Goal: Task Accomplishment & Management: Manage account settings

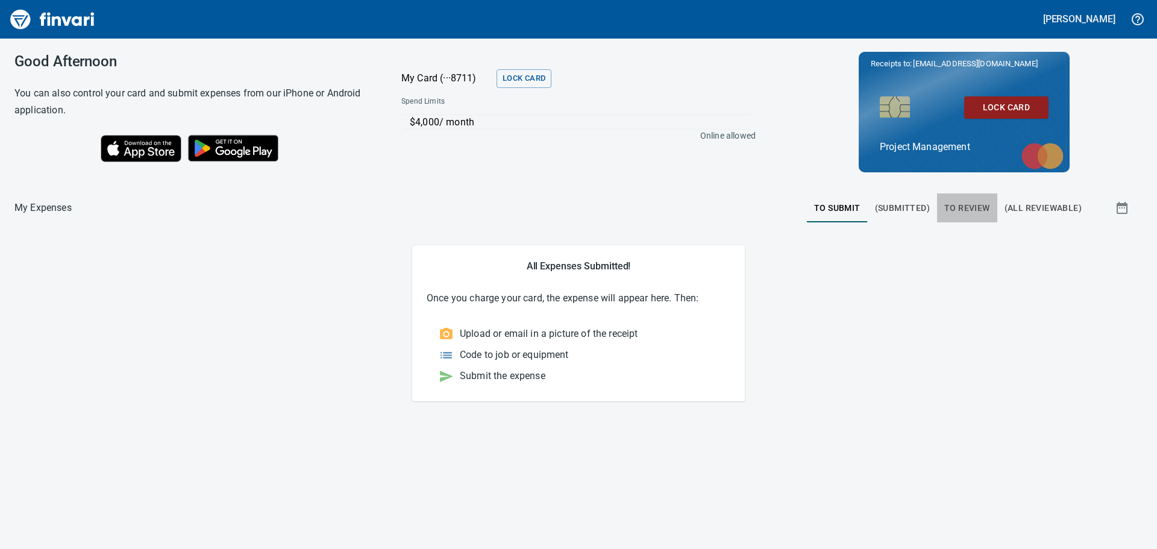
click at [973, 203] on span "To Review" at bounding box center [968, 208] width 46 height 15
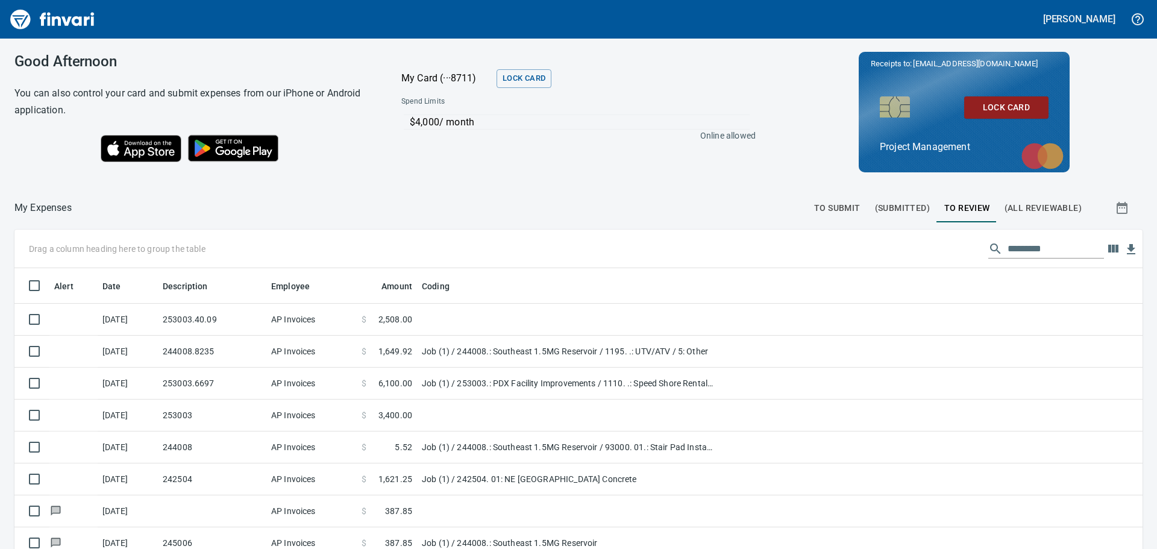
scroll to position [407, 1110]
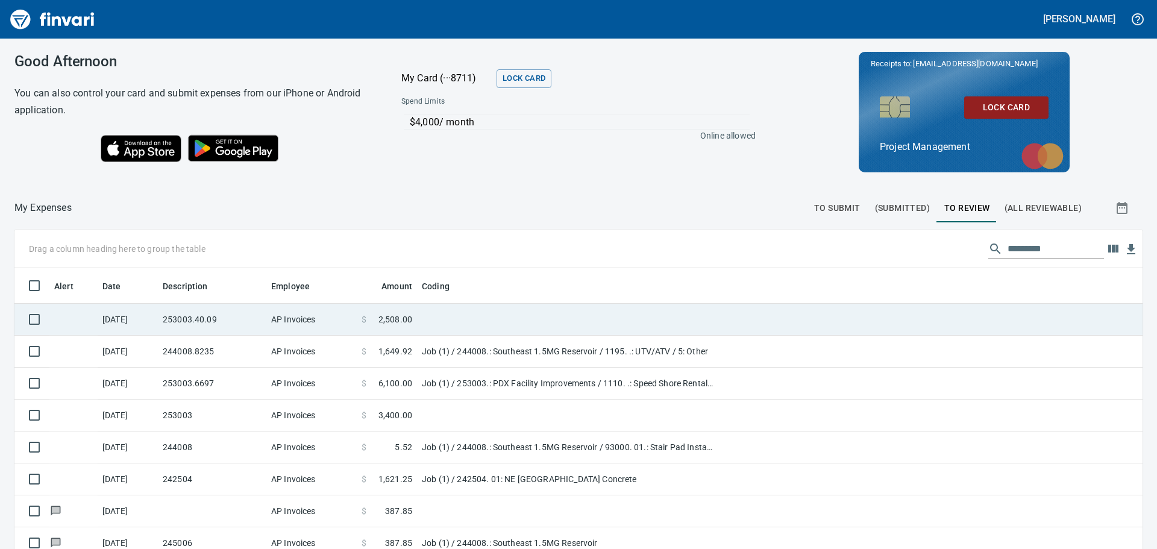
click at [213, 315] on td "253003.40.09" at bounding box center [212, 320] width 108 height 32
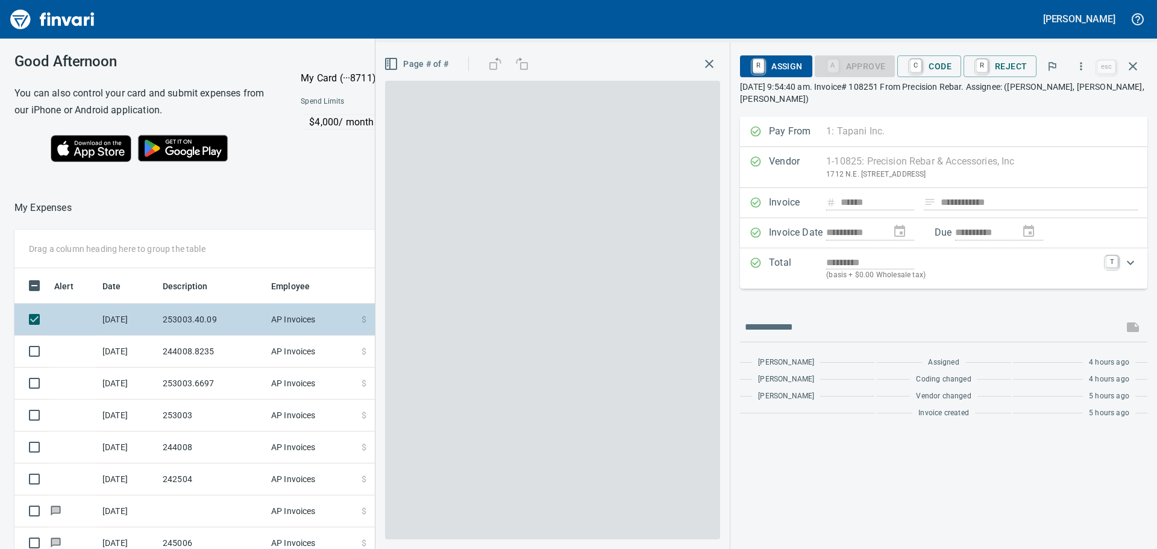
scroll to position [407, 809]
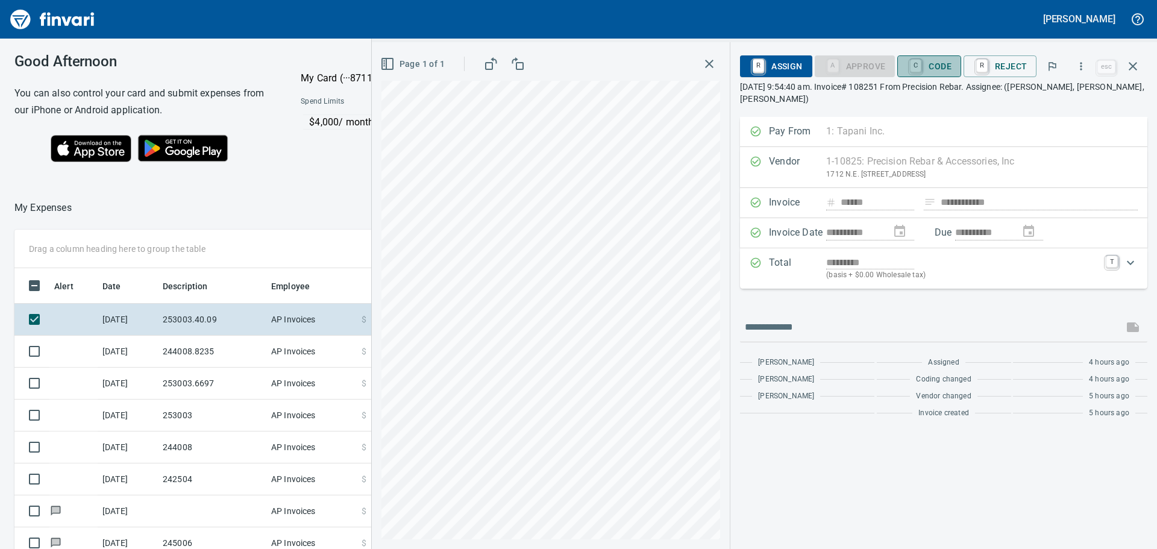
click at [936, 58] on span "C Code" at bounding box center [929, 66] width 45 height 20
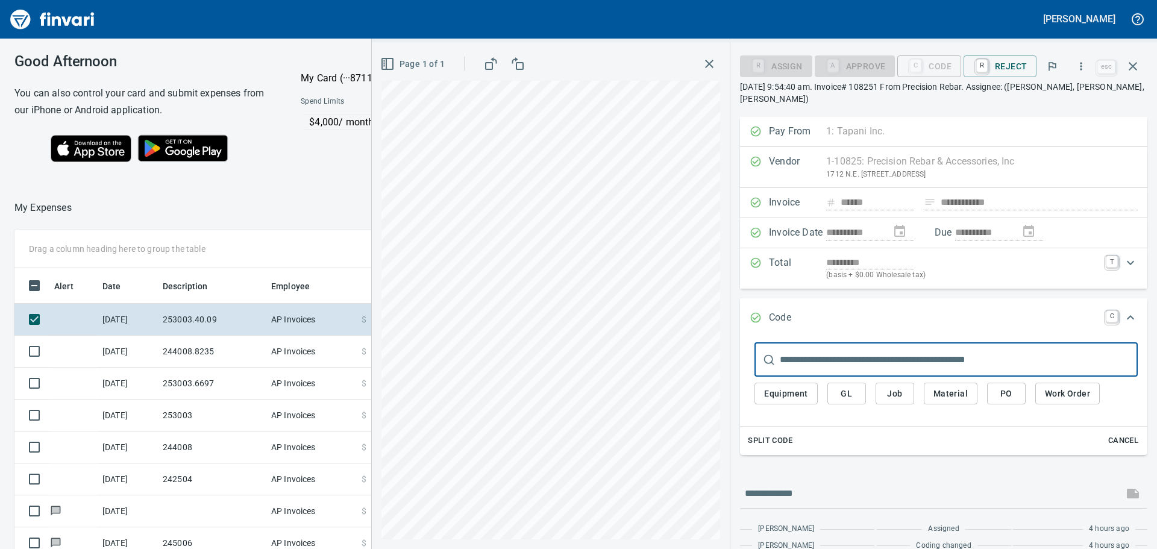
click at [894, 392] on span "Job" at bounding box center [894, 393] width 19 height 15
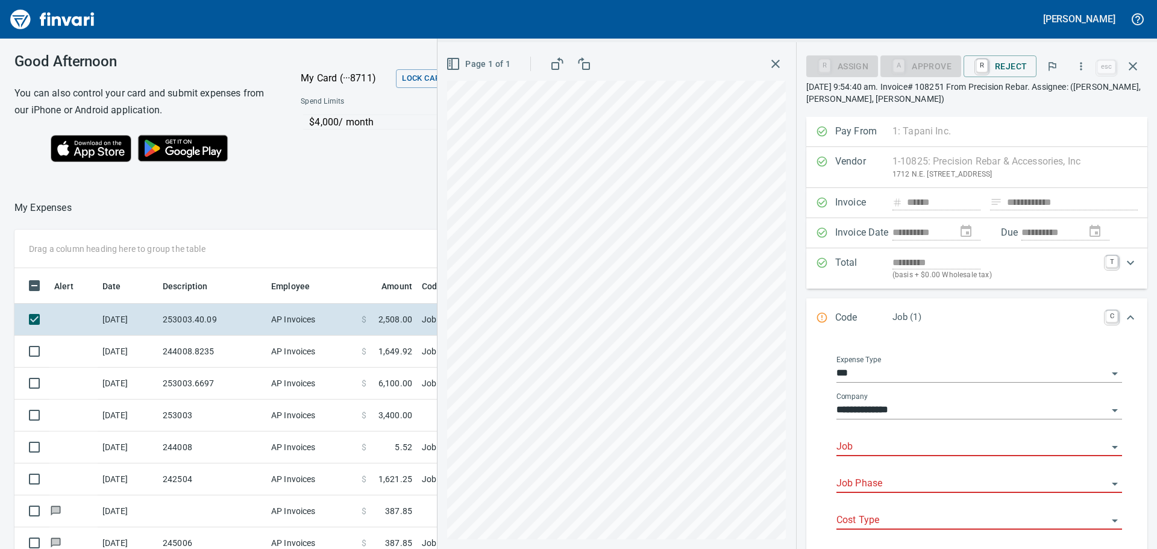
click at [917, 444] on input "Job" at bounding box center [972, 447] width 271 height 17
click at [910, 474] on li "253003.: PDX Facility Improvements" at bounding box center [975, 478] width 275 height 29
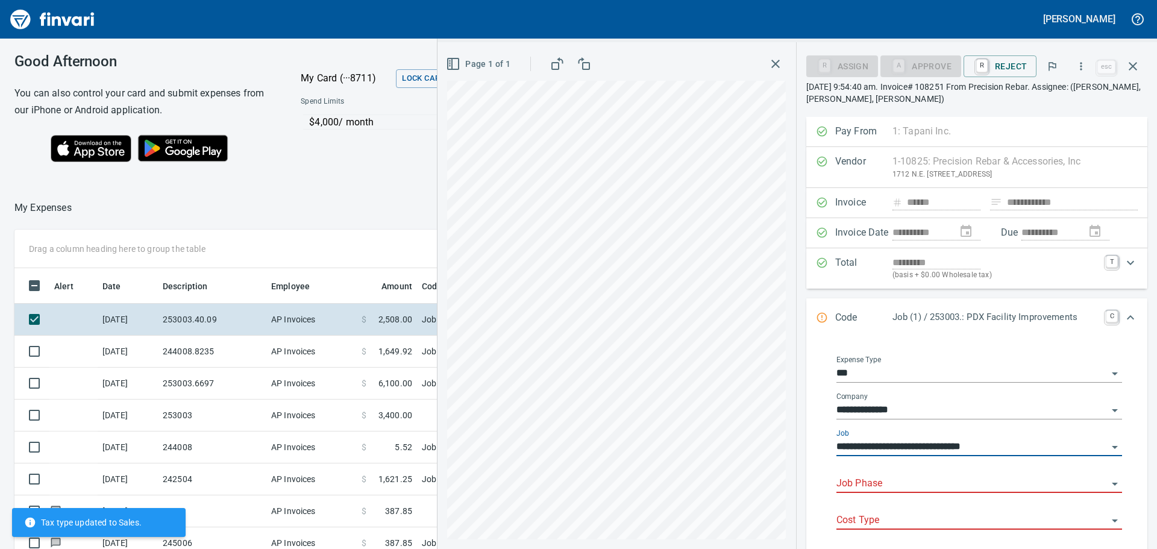
type input "**********"
click at [889, 482] on input "Job Phase" at bounding box center [972, 484] width 271 height 17
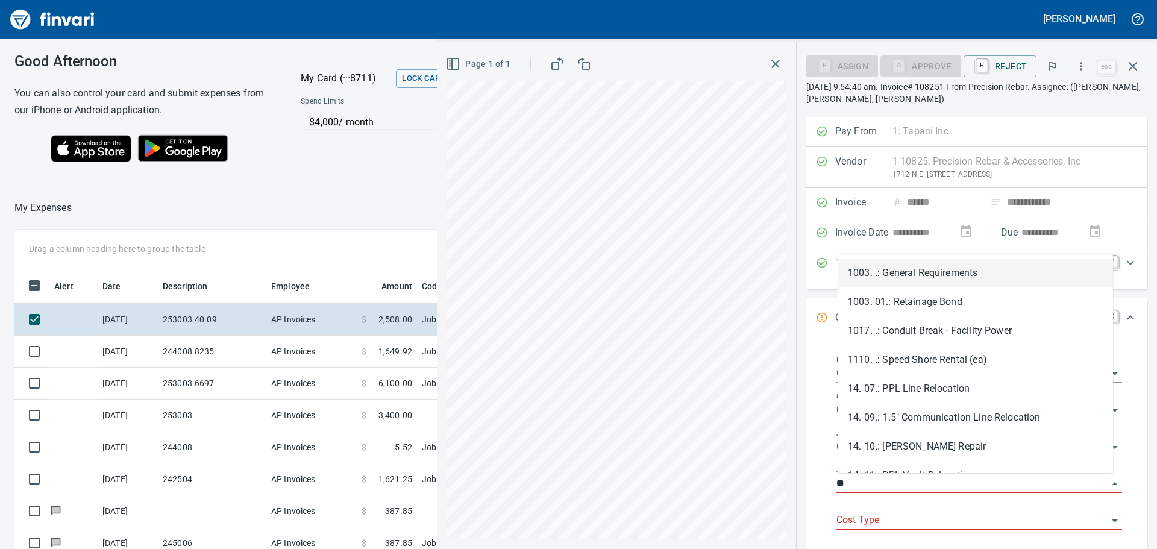
type input "*"
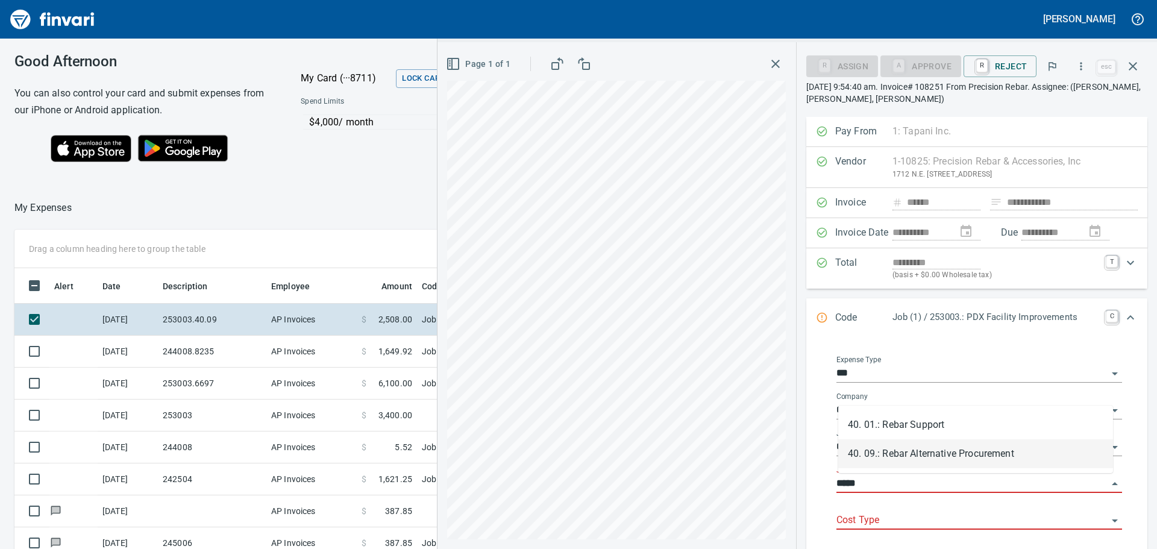
click at [958, 447] on li "40. 09.: Rebar Alternative Procurement" at bounding box center [975, 453] width 275 height 29
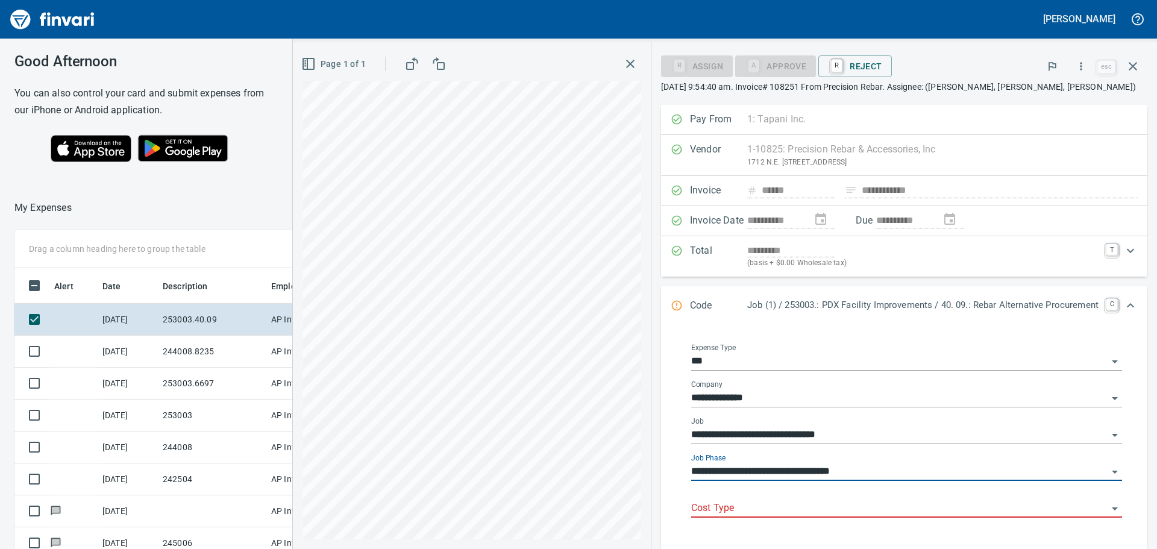
type input "**********"
click at [761, 508] on input "Cost Type" at bounding box center [899, 508] width 417 height 17
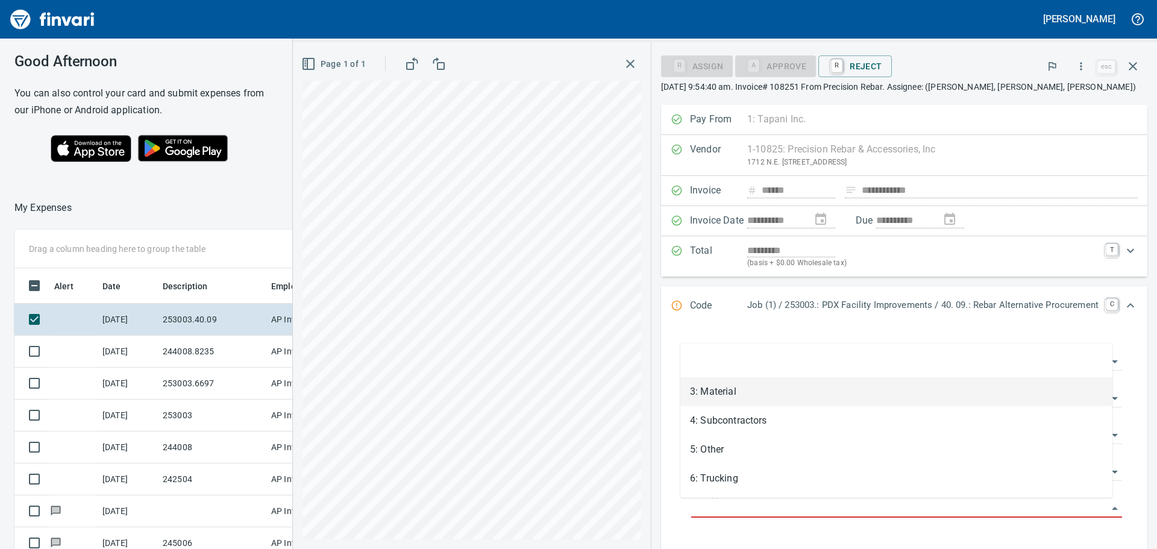
click at [728, 387] on li "3: Material" at bounding box center [897, 391] width 432 height 29
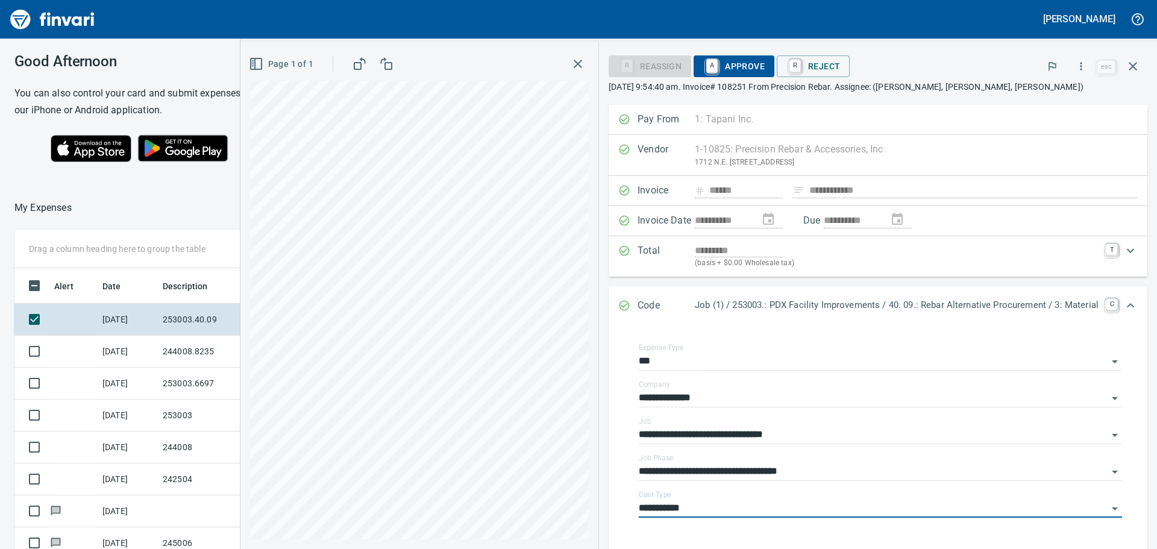
type input "**********"
click at [735, 64] on span "A Approve" at bounding box center [733, 66] width 61 height 20
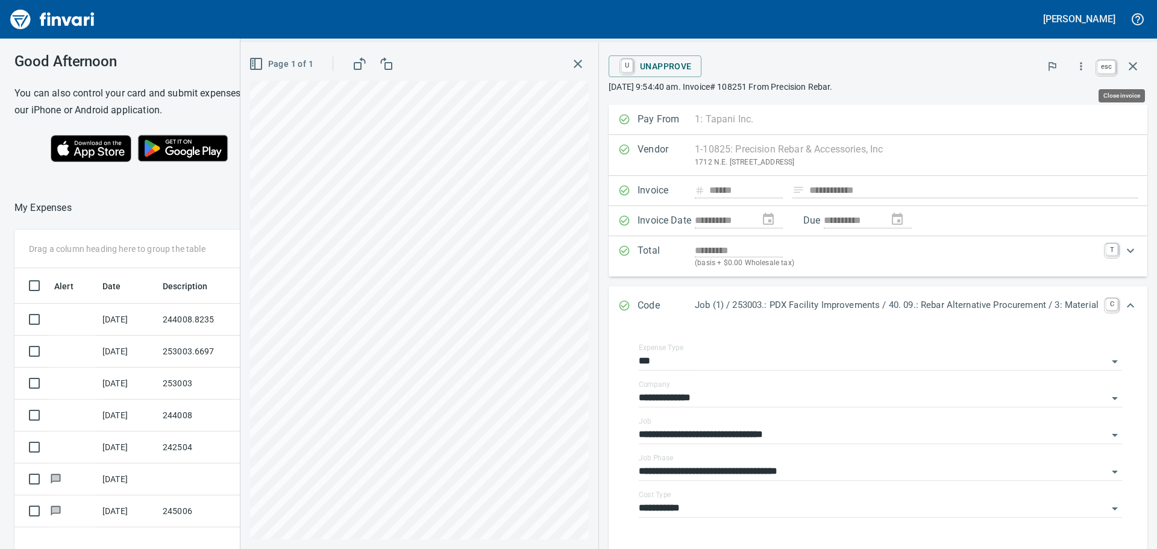
click at [1134, 62] on icon "button" at bounding box center [1133, 66] width 14 height 14
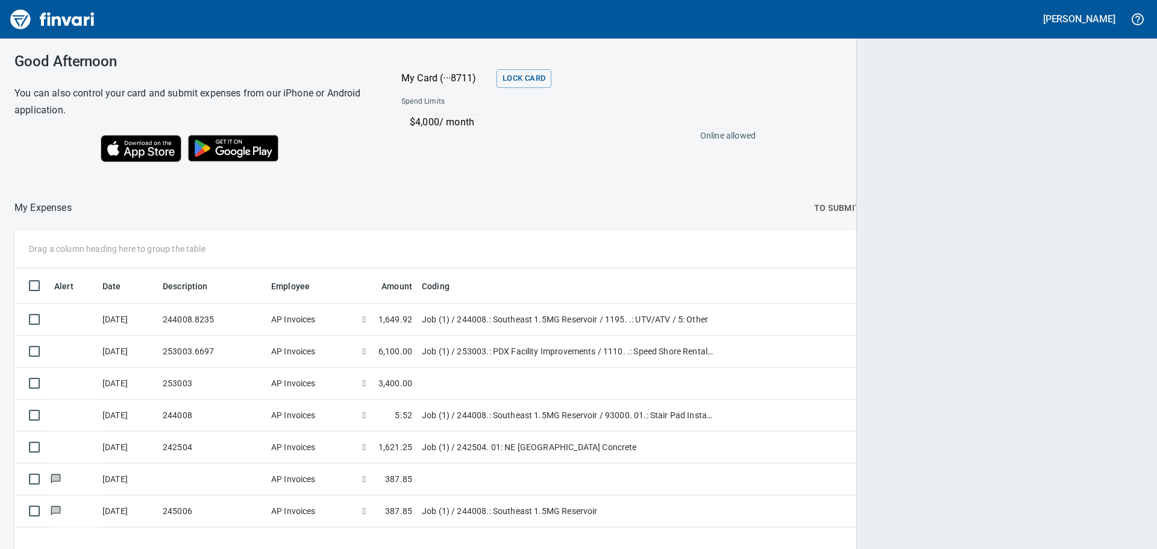
scroll to position [407, 1108]
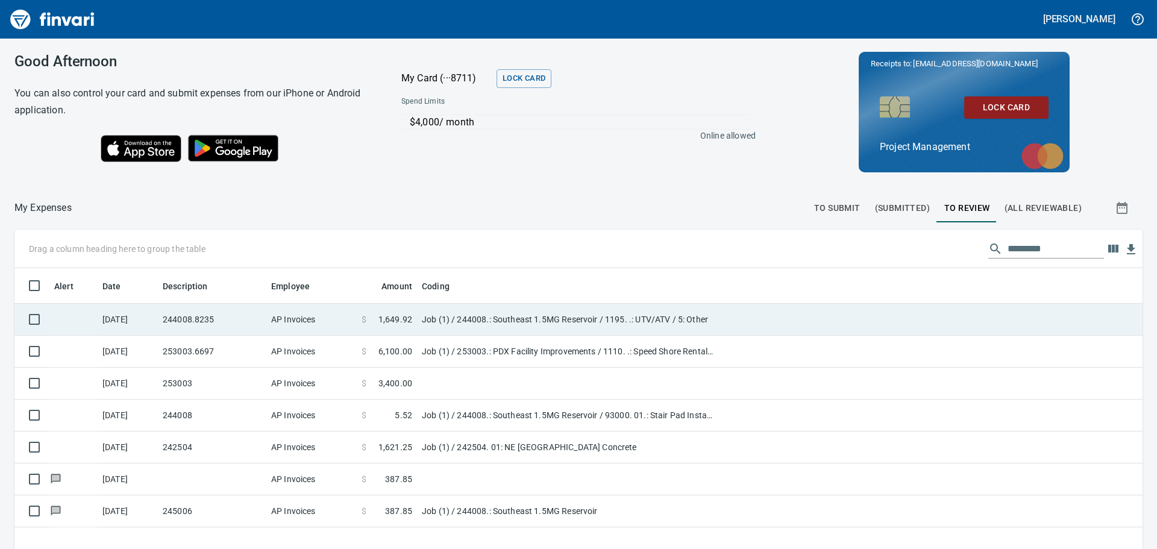
click at [221, 316] on td "244008.8235" at bounding box center [212, 320] width 108 height 32
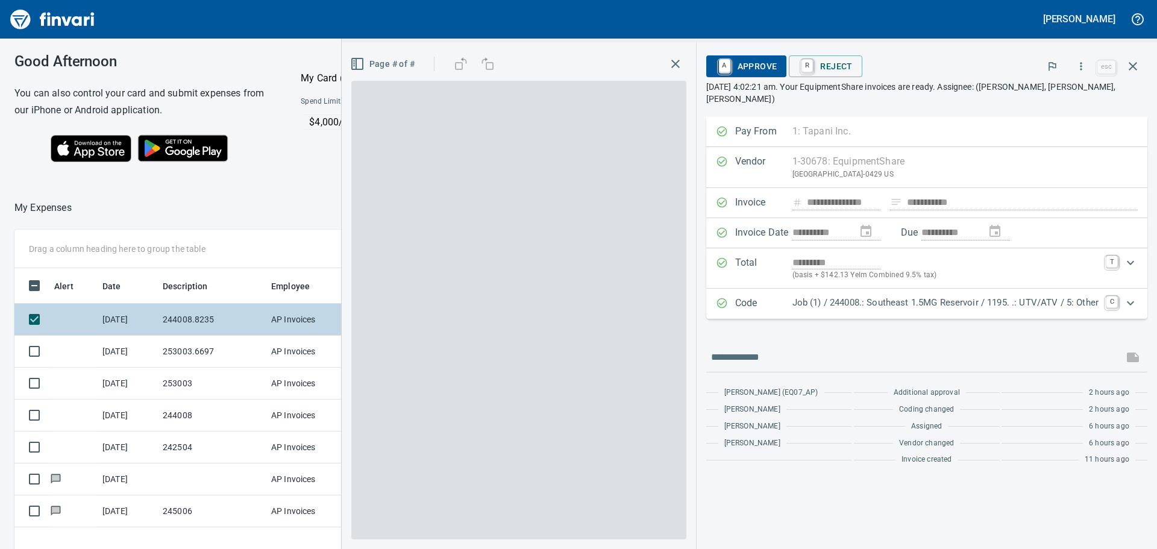
scroll to position [407, 809]
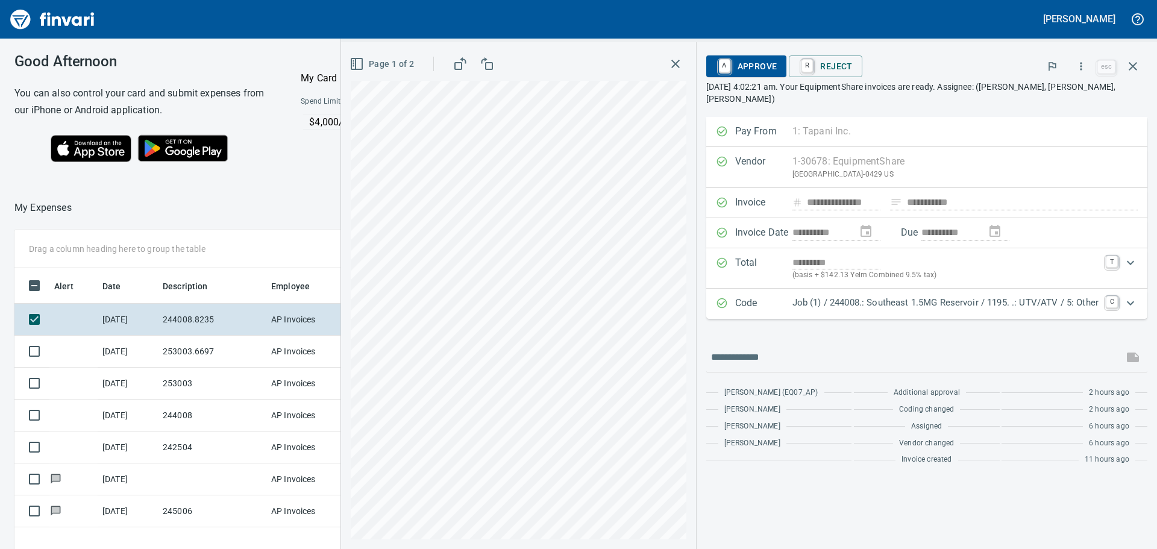
click at [591, 544] on div "Page 1 of 2" at bounding box center [518, 295] width 355 height 507
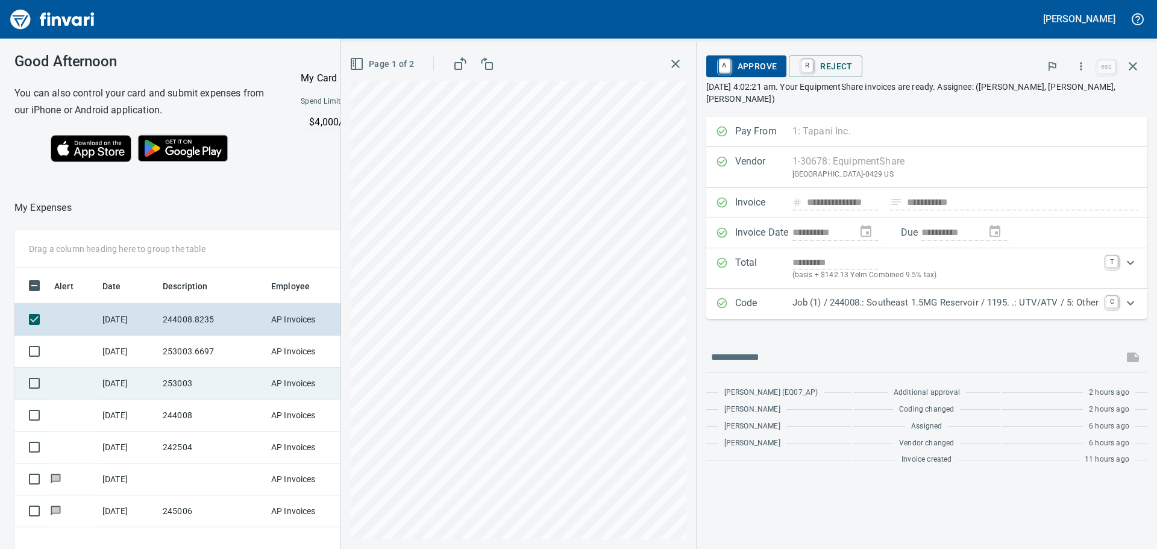
click at [301, 374] on div "Drag a column heading here to group the table Alert Date Description Employee A…" at bounding box center [578, 457] width 1157 height 455
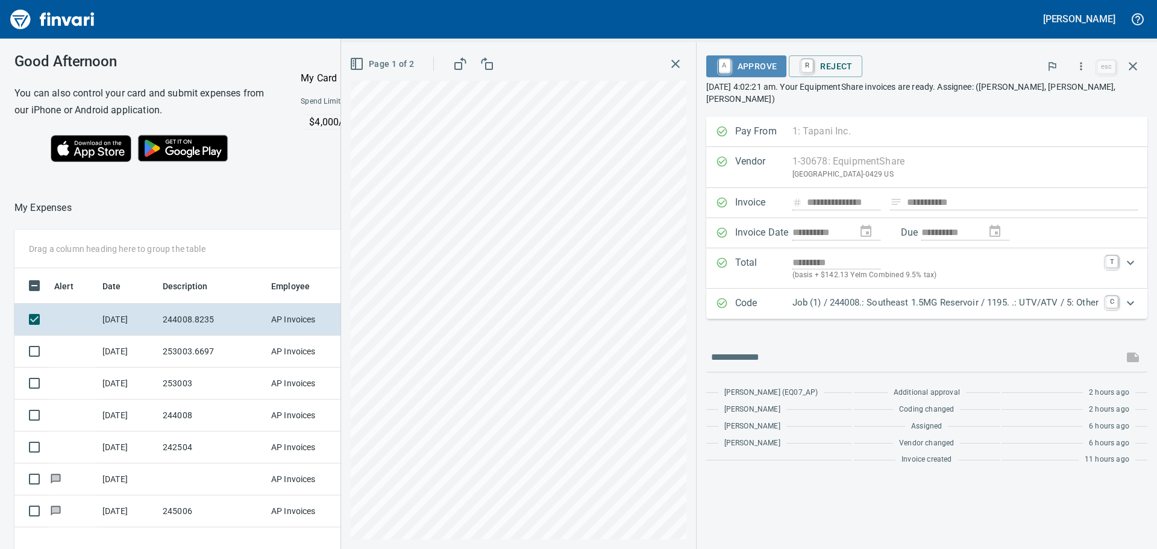
click at [752, 62] on span "A Approve" at bounding box center [746, 66] width 61 height 20
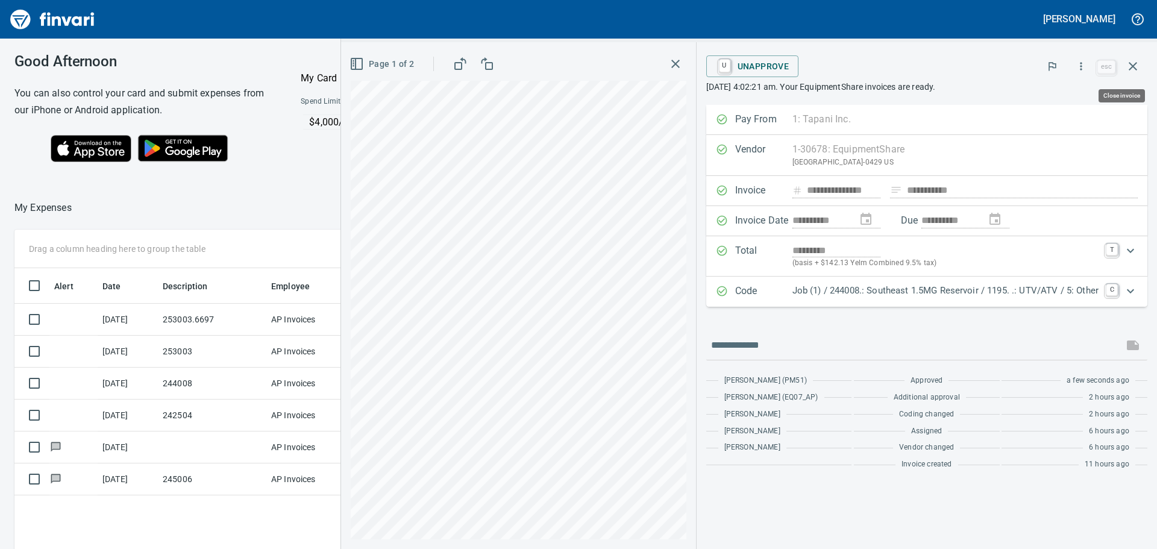
click at [1137, 58] on button "button" at bounding box center [1133, 66] width 29 height 29
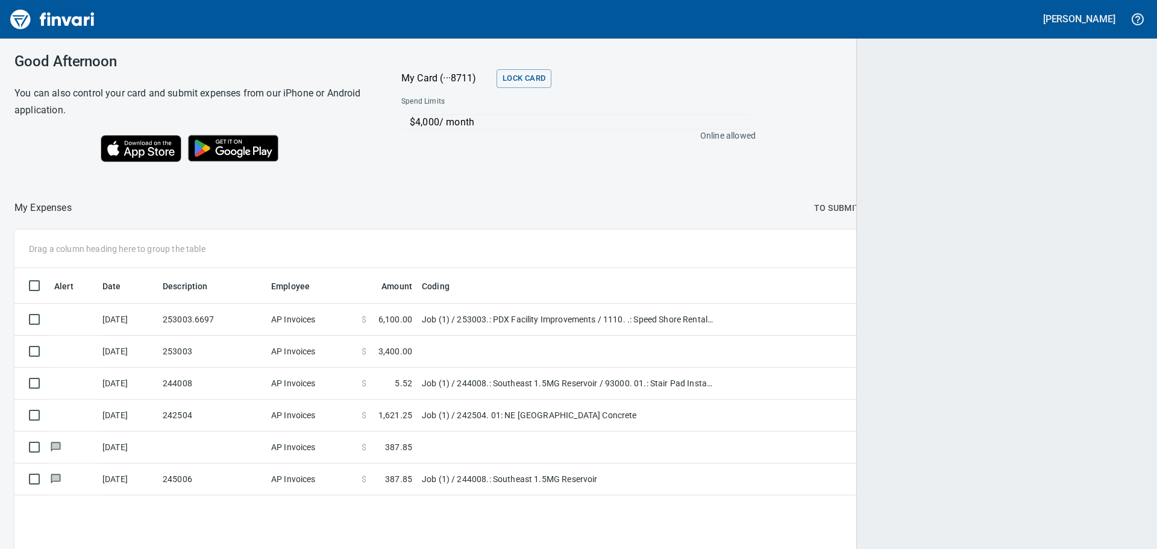
scroll to position [407, 1110]
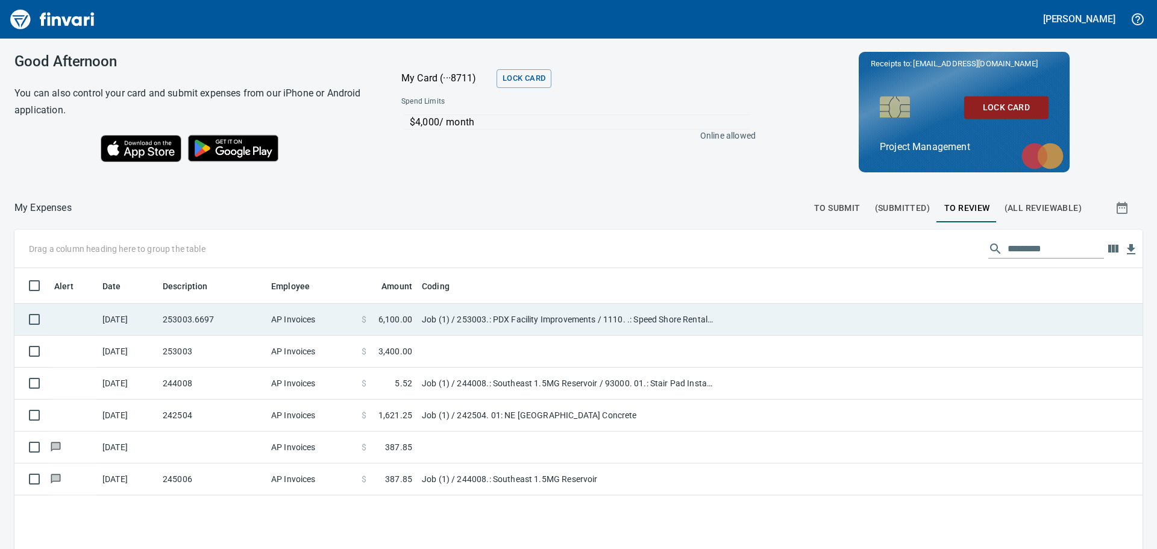
click at [202, 316] on td "253003.6697" at bounding box center [212, 320] width 108 height 32
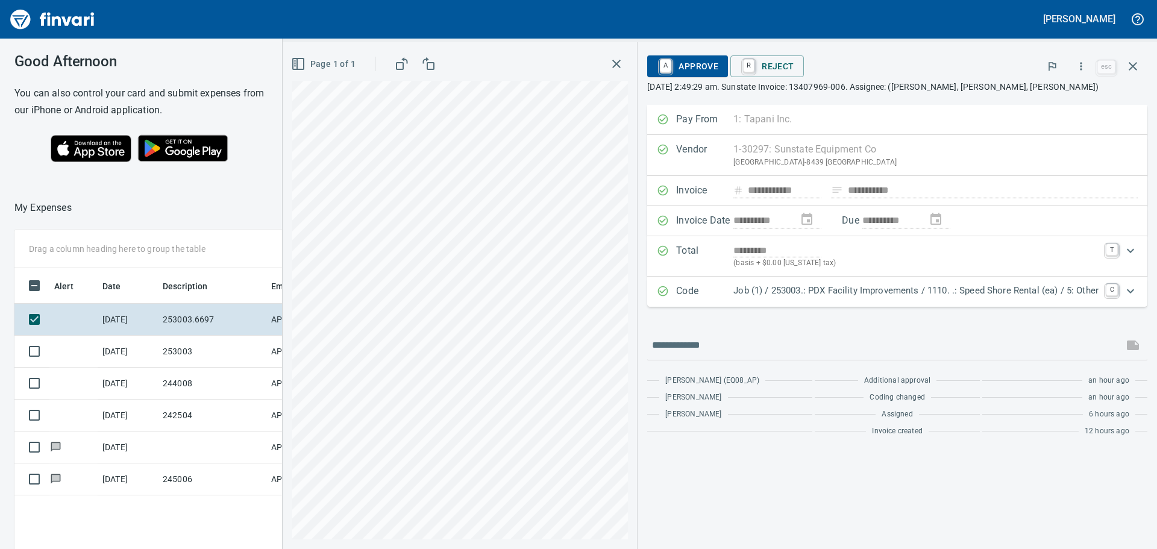
scroll to position [407, 809]
click at [234, 166] on div "Good Afternoon You can also control your card and submit expenses from our iPho…" at bounding box center [578, 294] width 1157 height 511
click at [641, 436] on div "**********" at bounding box center [720, 295] width 875 height 507
click at [697, 63] on span "A Approve" at bounding box center [687, 66] width 61 height 20
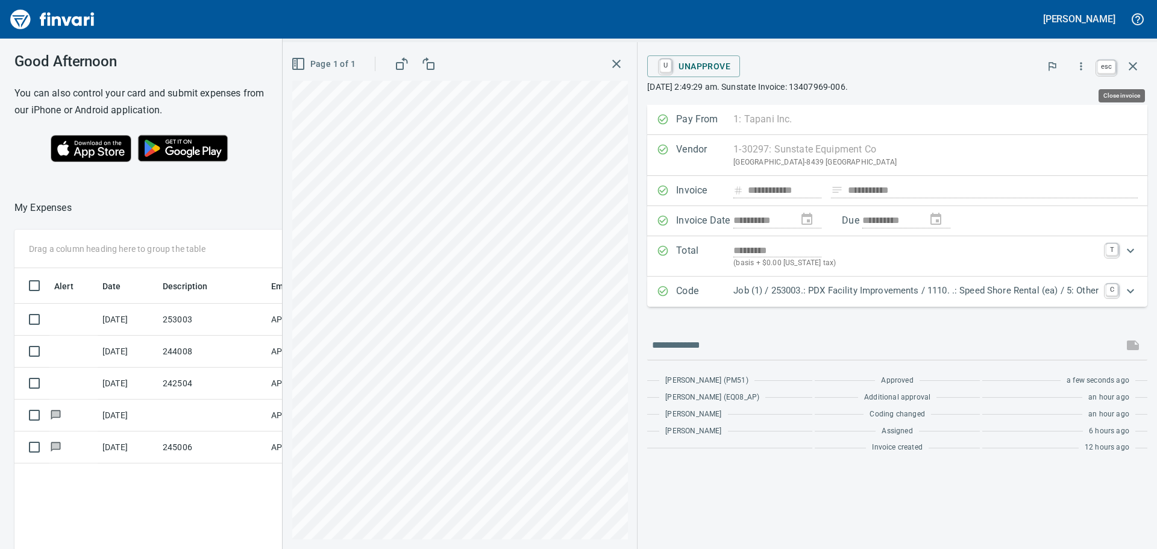
click at [1131, 62] on icon "button" at bounding box center [1133, 66] width 14 height 14
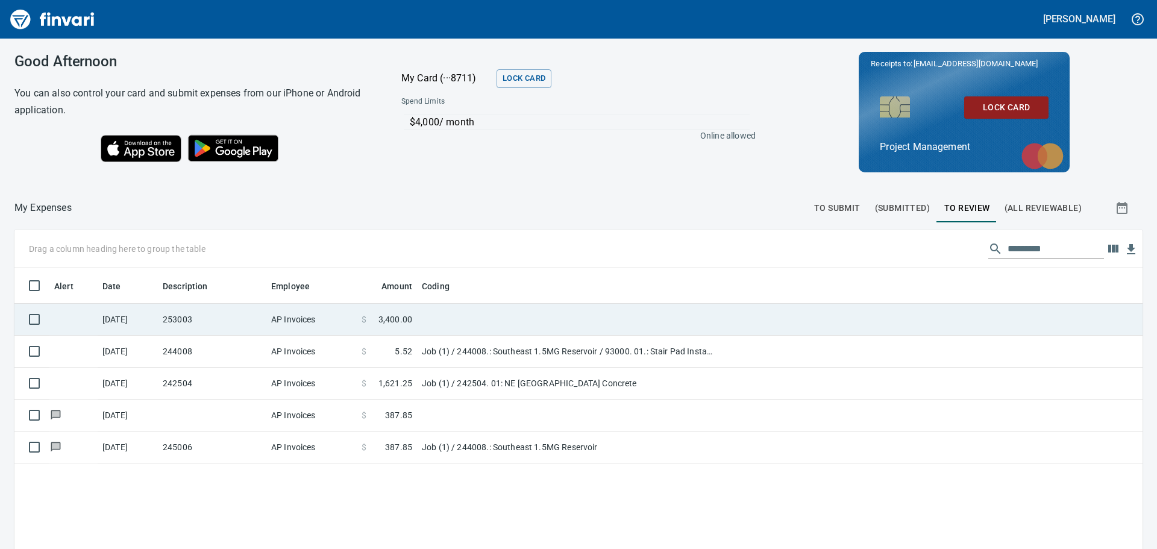
scroll to position [407, 1110]
click at [222, 316] on td "253003" at bounding box center [212, 320] width 108 height 32
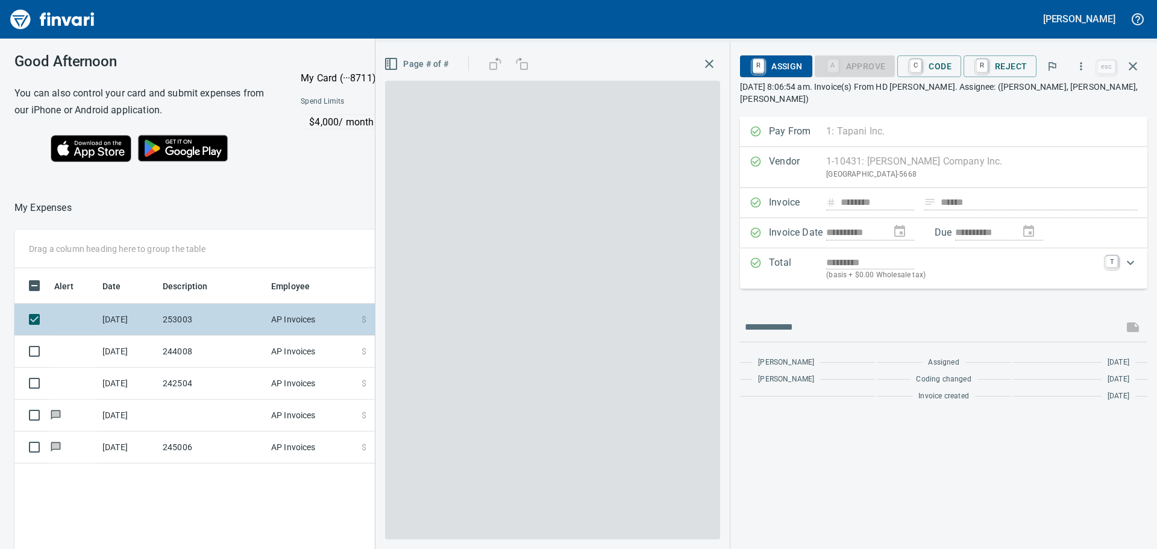
scroll to position [407, 809]
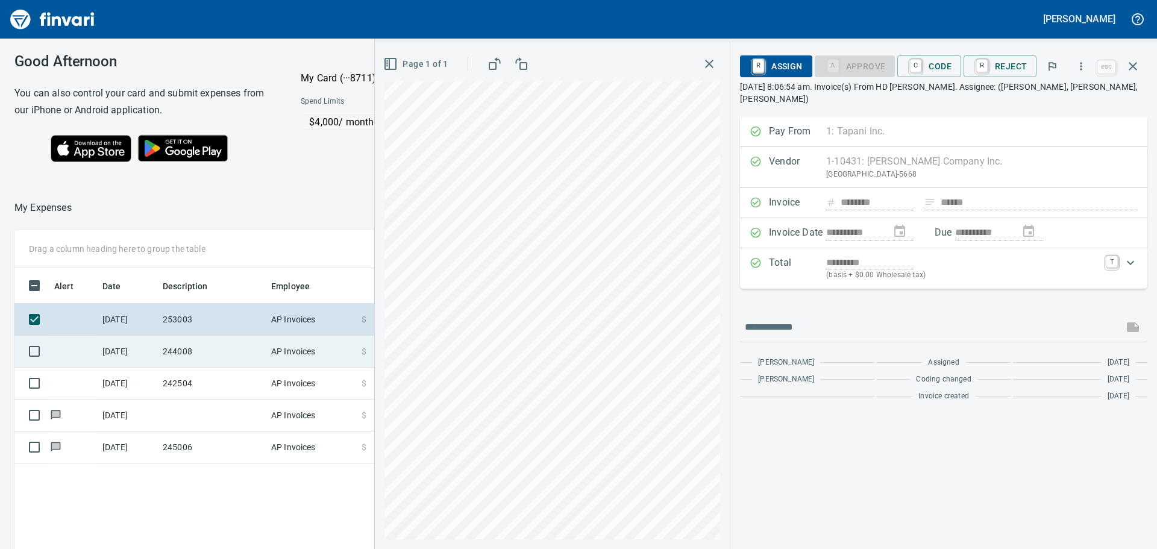
click at [231, 348] on td "244008" at bounding box center [212, 352] width 108 height 32
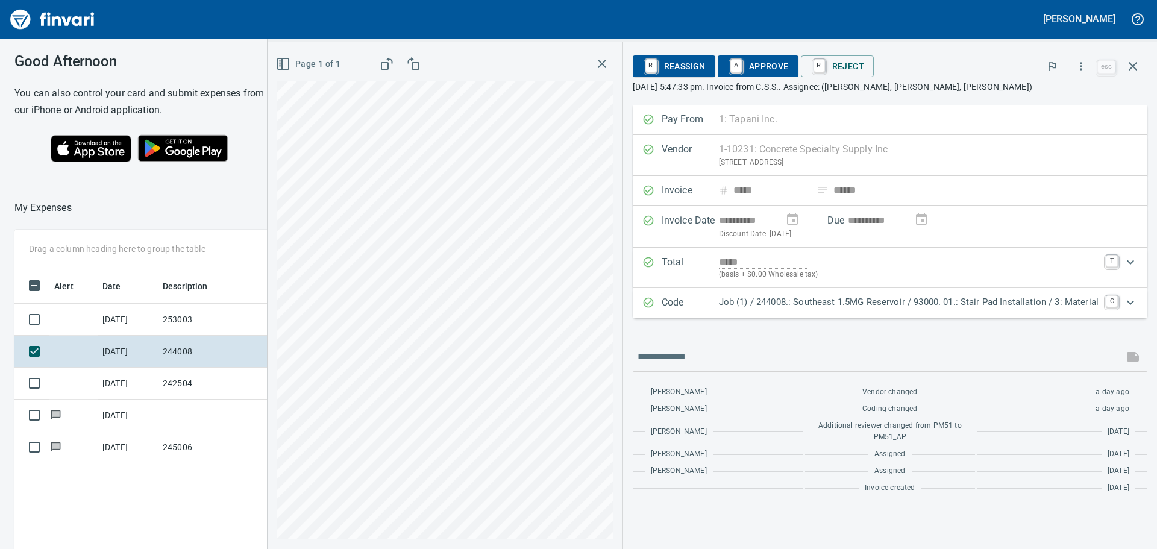
click at [759, 61] on span "A Approve" at bounding box center [758, 66] width 61 height 20
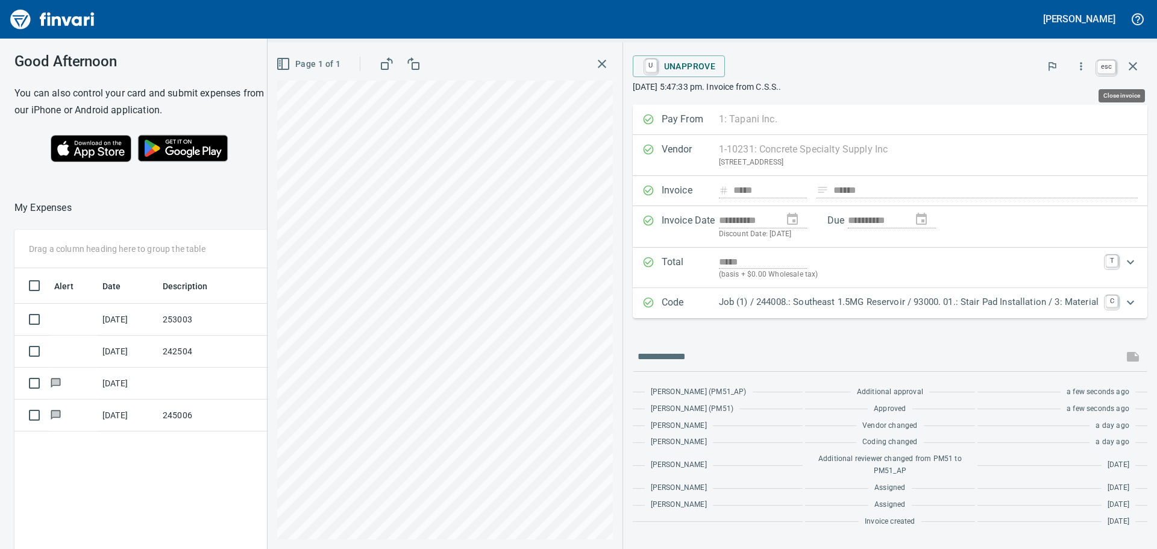
scroll to position [407, 809]
click at [1134, 64] on icon "button" at bounding box center [1133, 66] width 14 height 14
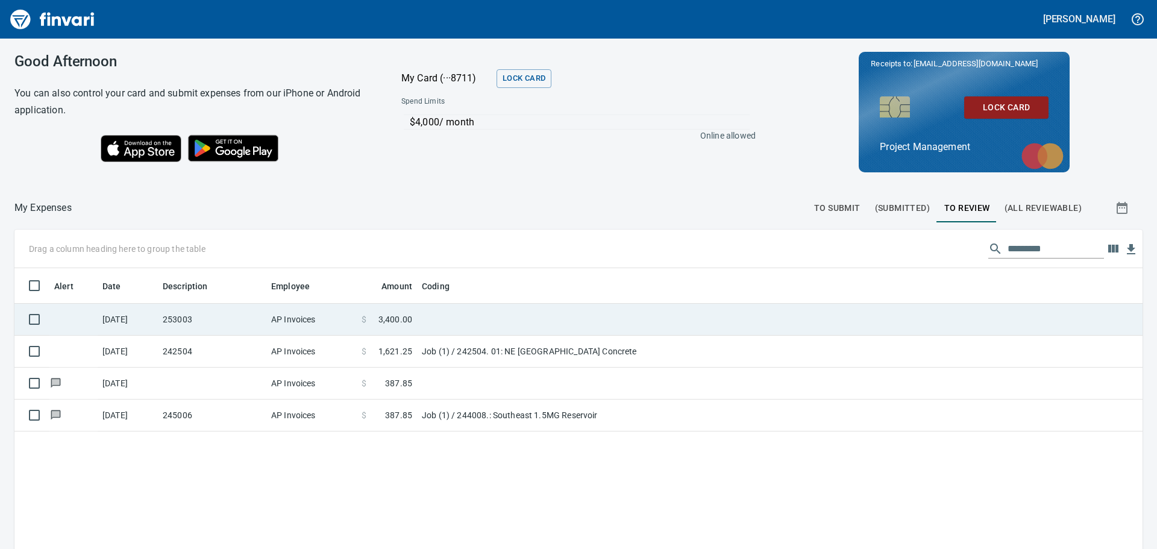
scroll to position [407, 1110]
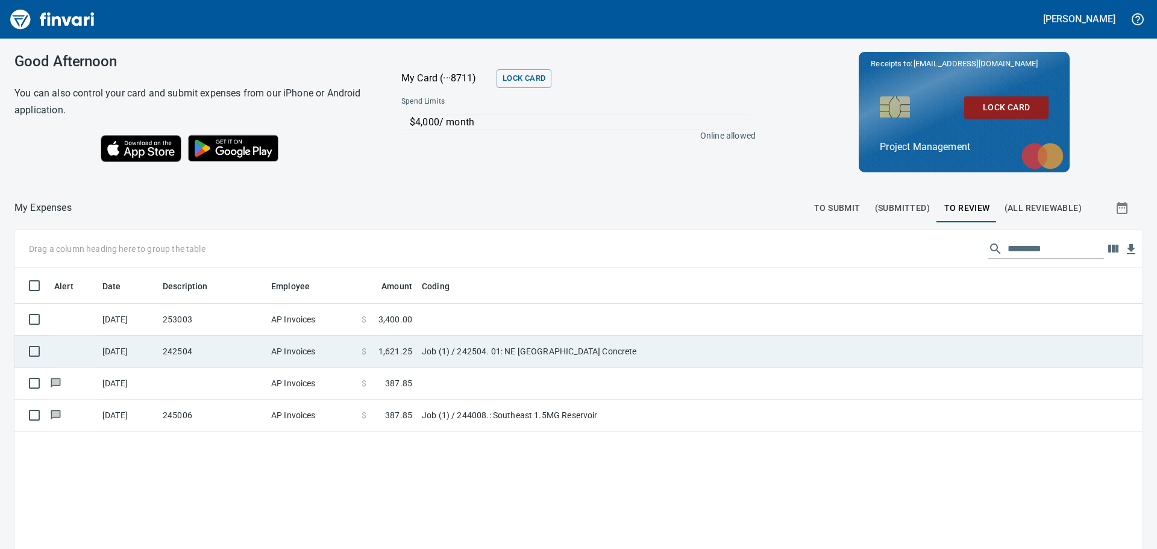
click at [260, 349] on td "242504" at bounding box center [212, 352] width 108 height 32
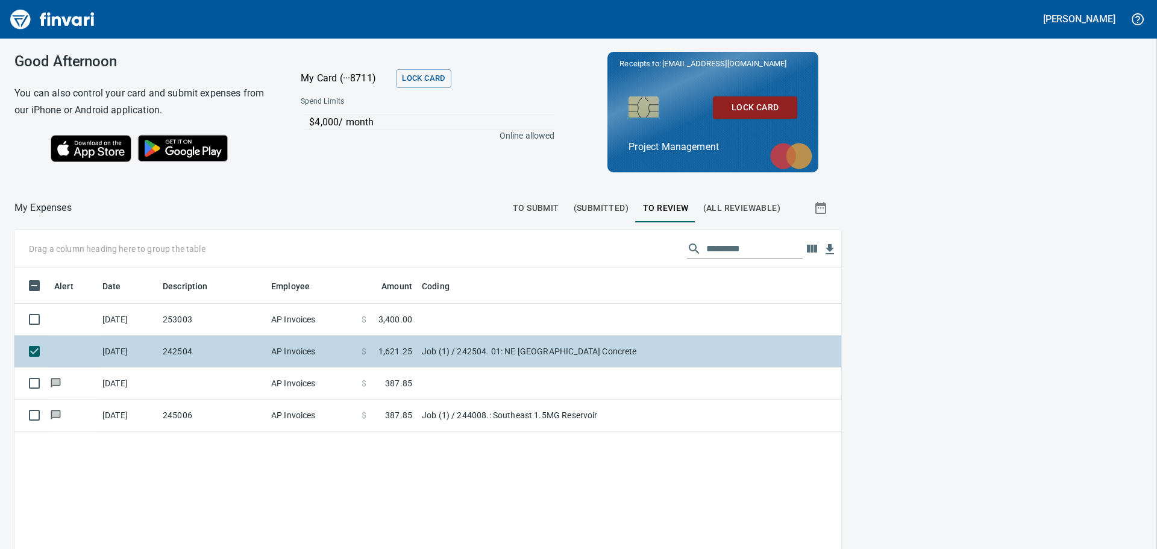
scroll to position [407, 809]
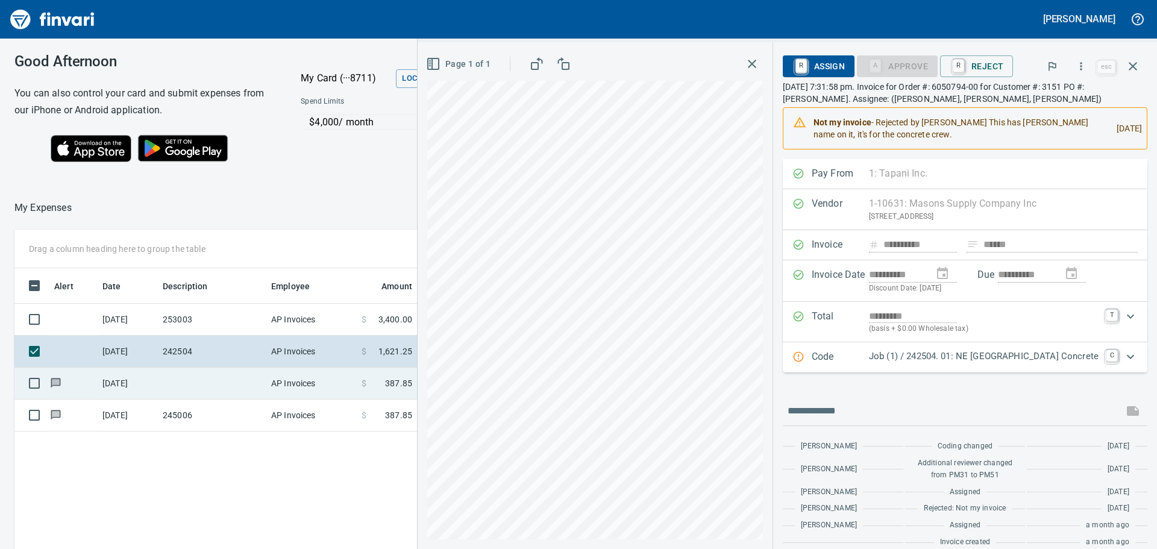
click at [215, 380] on td at bounding box center [212, 384] width 108 height 32
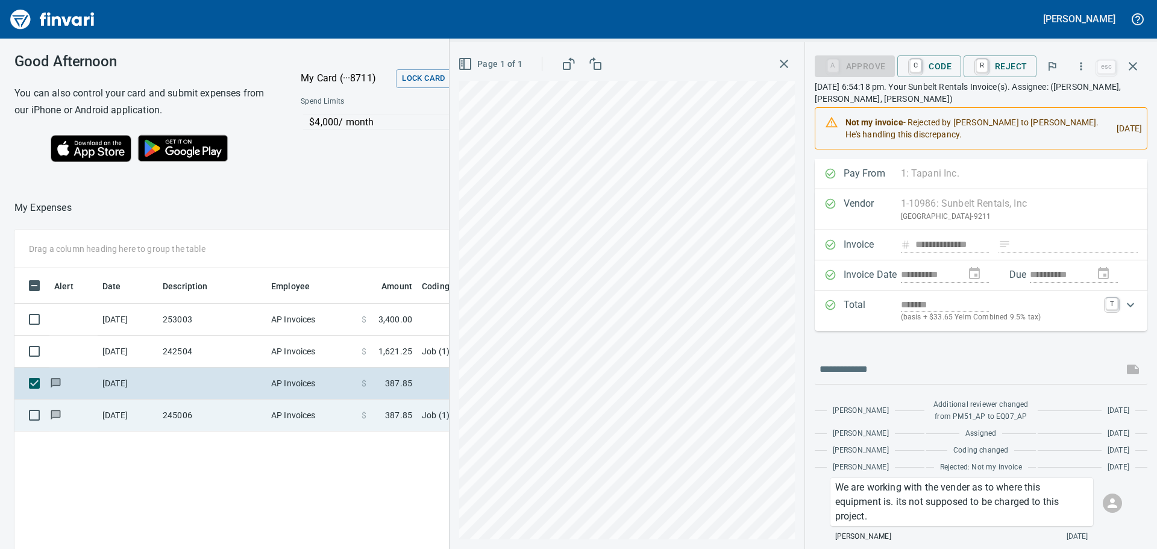
click at [217, 412] on td "245006" at bounding box center [212, 416] width 108 height 32
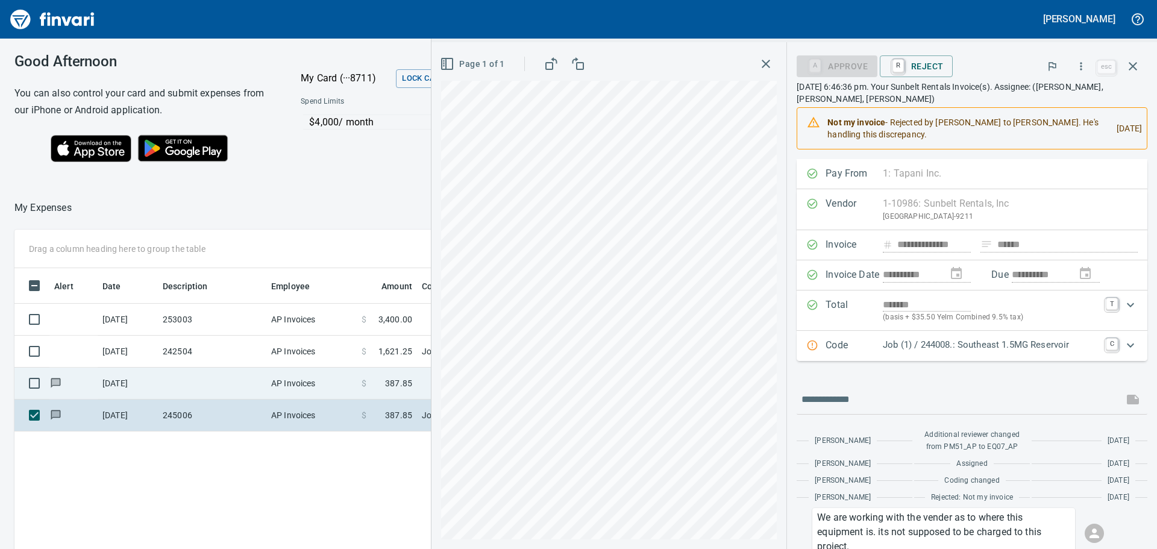
click at [232, 372] on td at bounding box center [212, 384] width 108 height 32
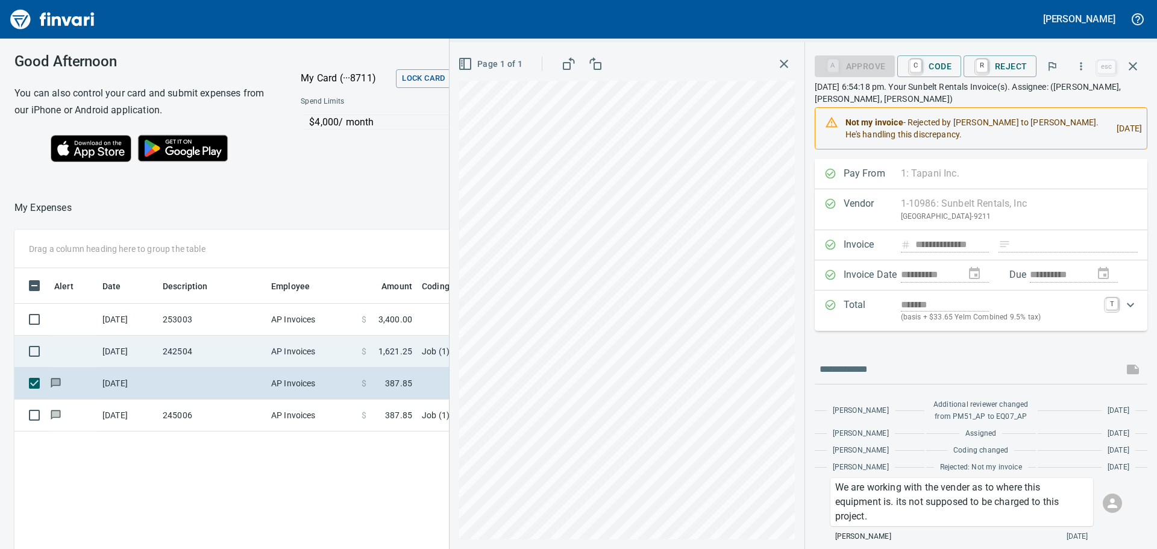
click at [218, 345] on td "242504" at bounding box center [212, 352] width 108 height 32
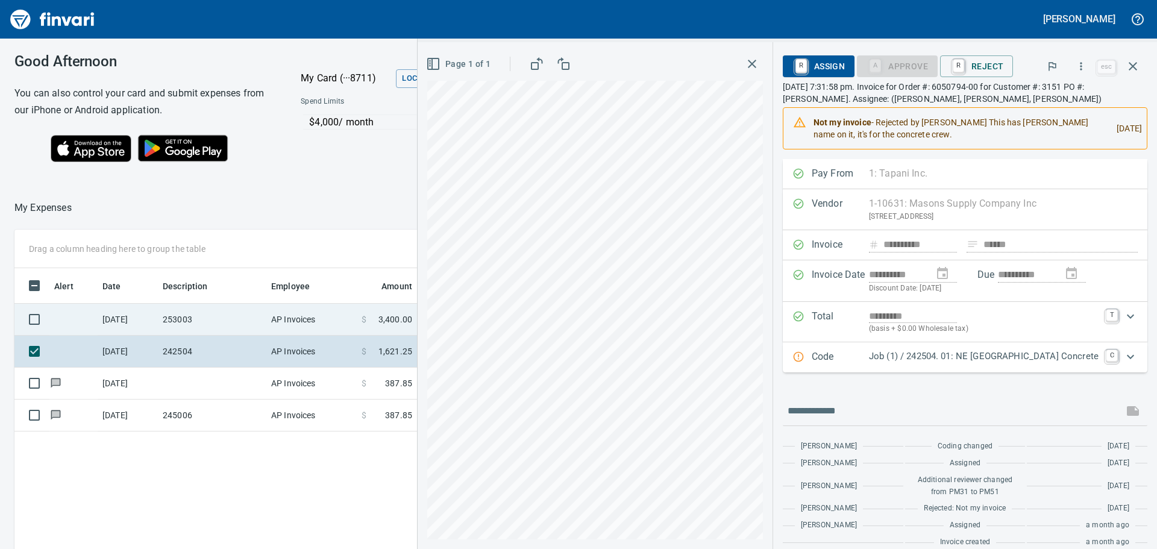
click at [244, 321] on td "253003" at bounding box center [212, 320] width 108 height 32
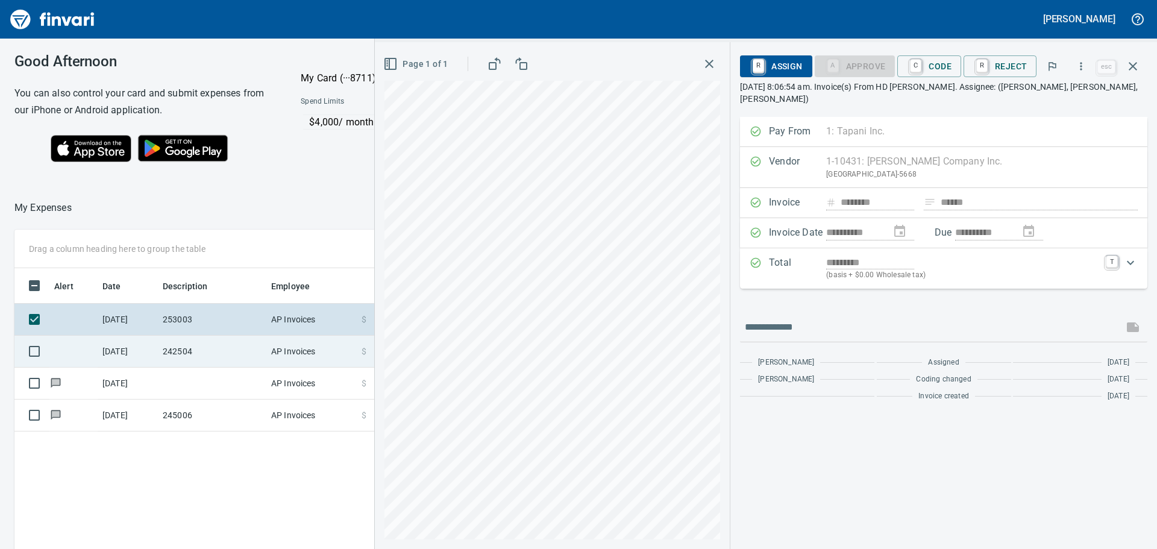
click at [224, 347] on td "242504" at bounding box center [212, 352] width 108 height 32
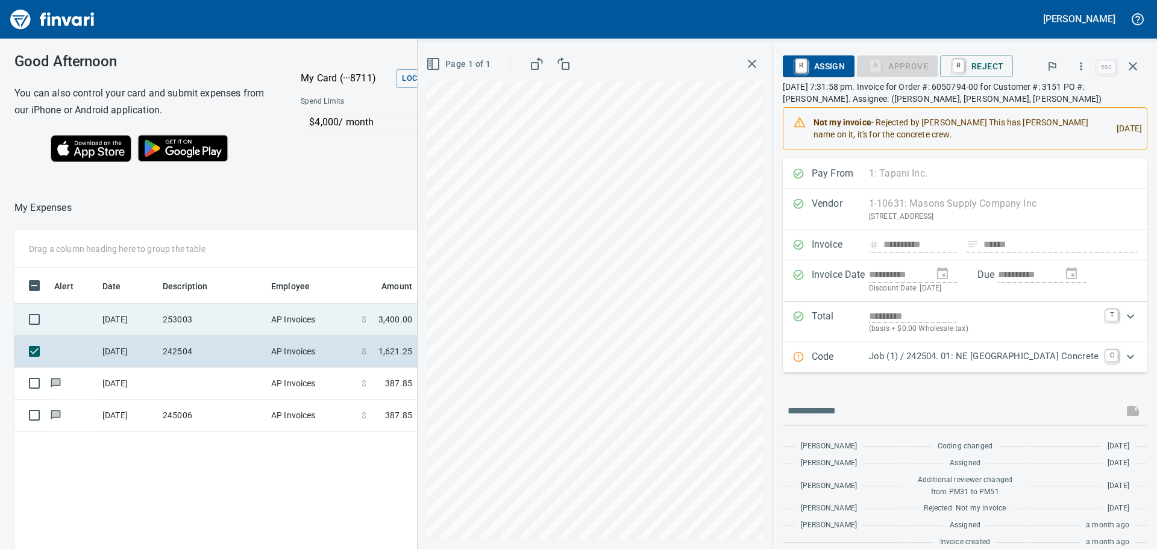
click at [216, 316] on td "253003" at bounding box center [212, 320] width 108 height 32
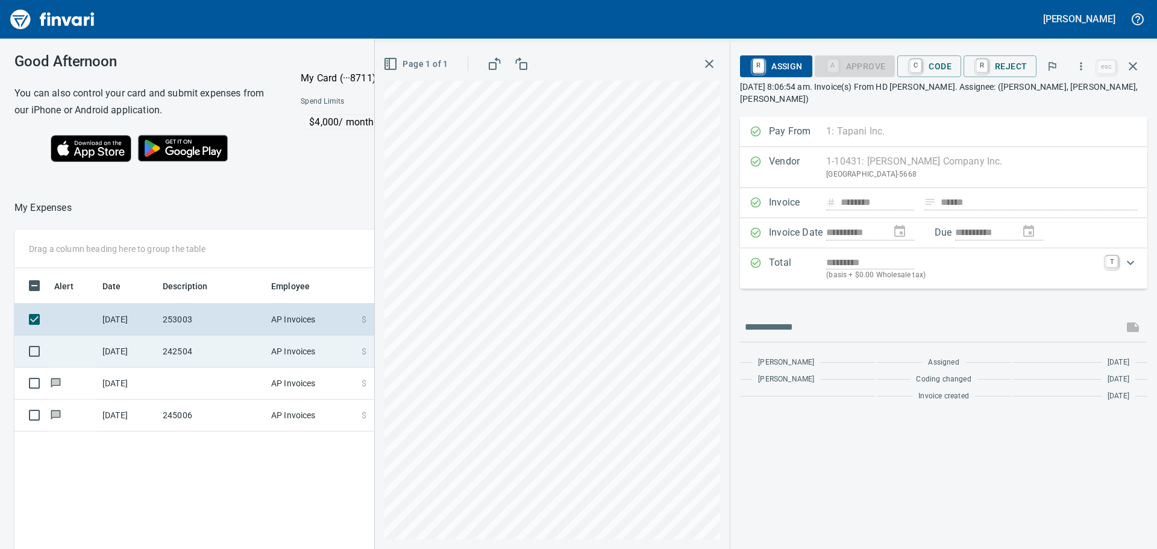
click at [239, 350] on td "242504" at bounding box center [212, 352] width 108 height 32
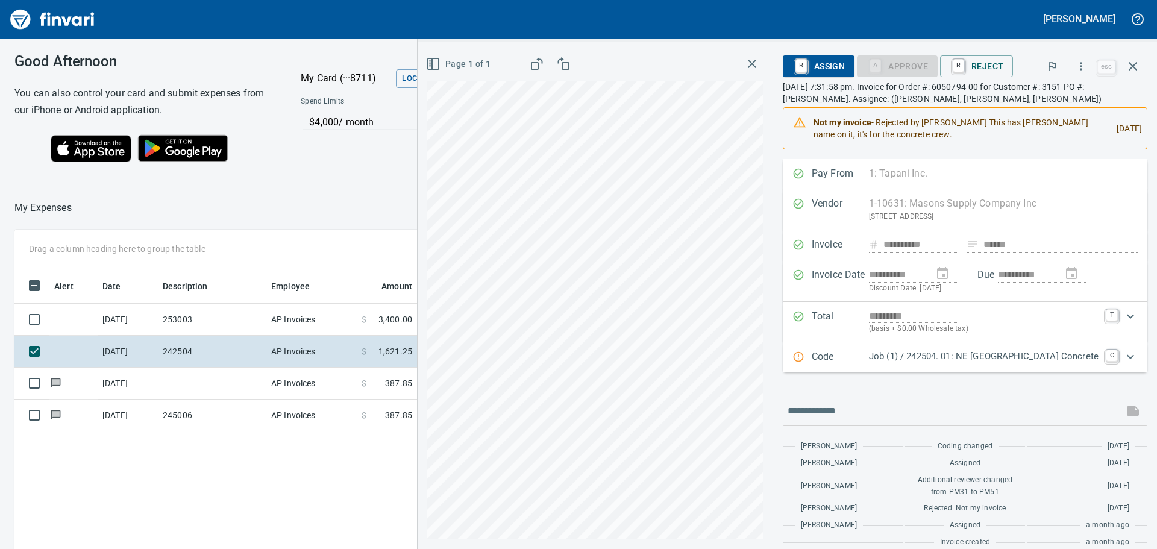
scroll to position [407, 809]
click at [935, 353] on p "Job (1) / 242504. 01: NE [GEOGRAPHIC_DATA] Concrete" at bounding box center [984, 357] width 230 height 14
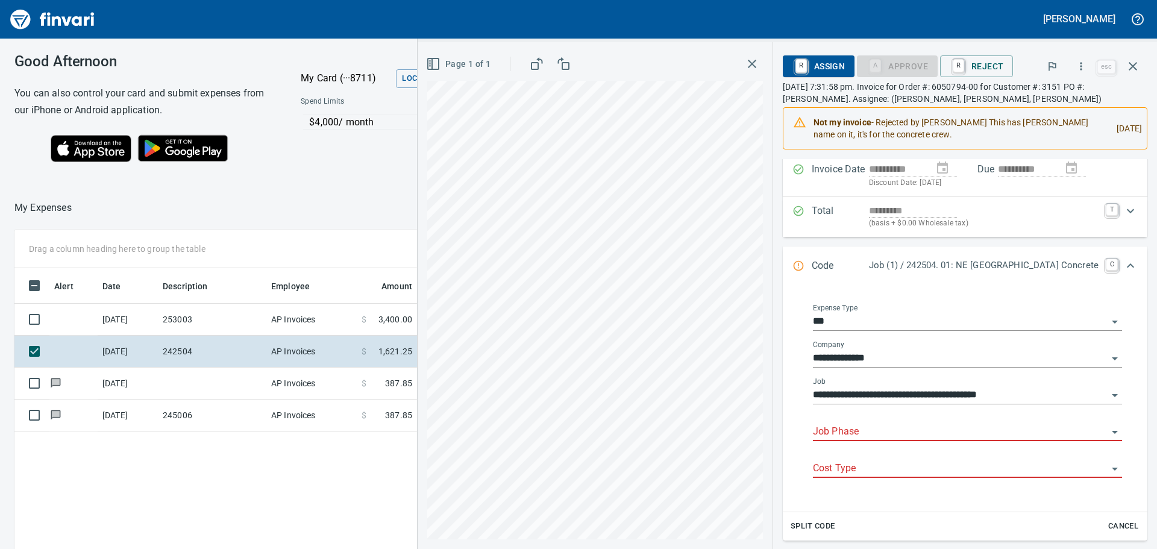
scroll to position [121, 0]
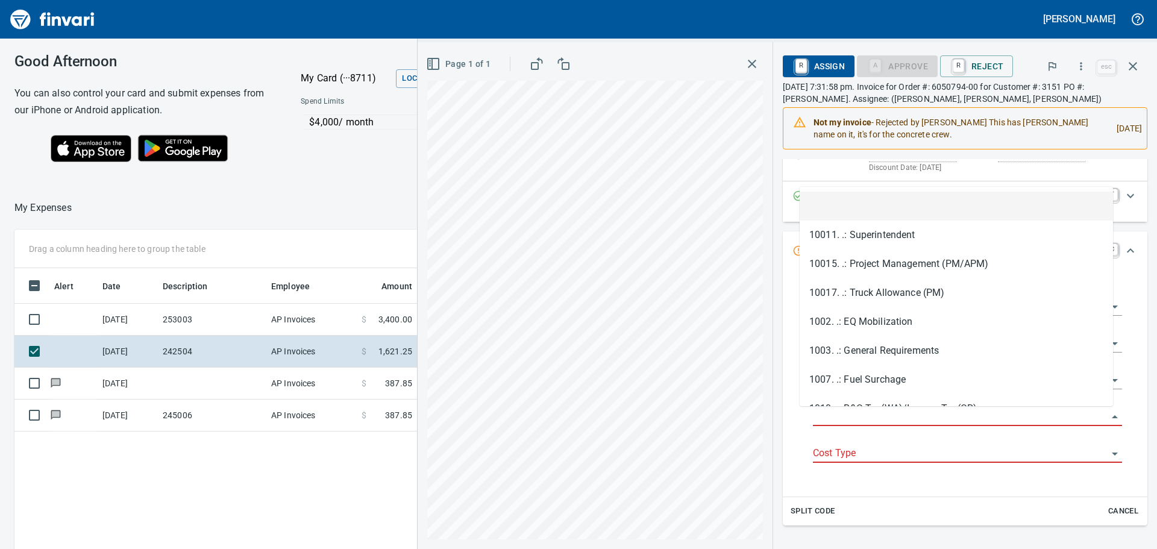
click at [861, 415] on input "Job Phase" at bounding box center [960, 417] width 295 height 17
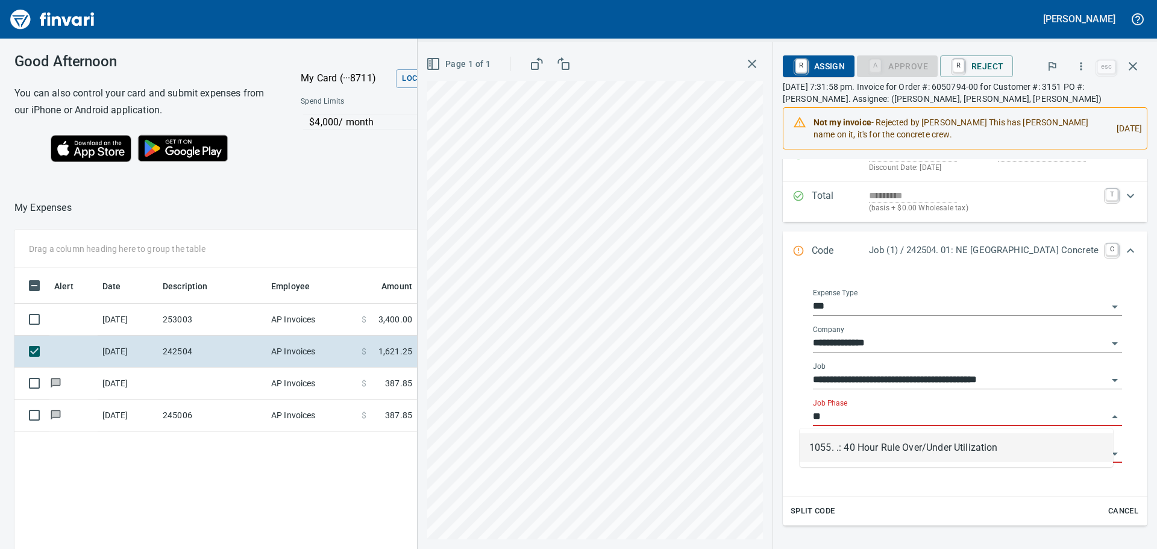
scroll to position [407, 809]
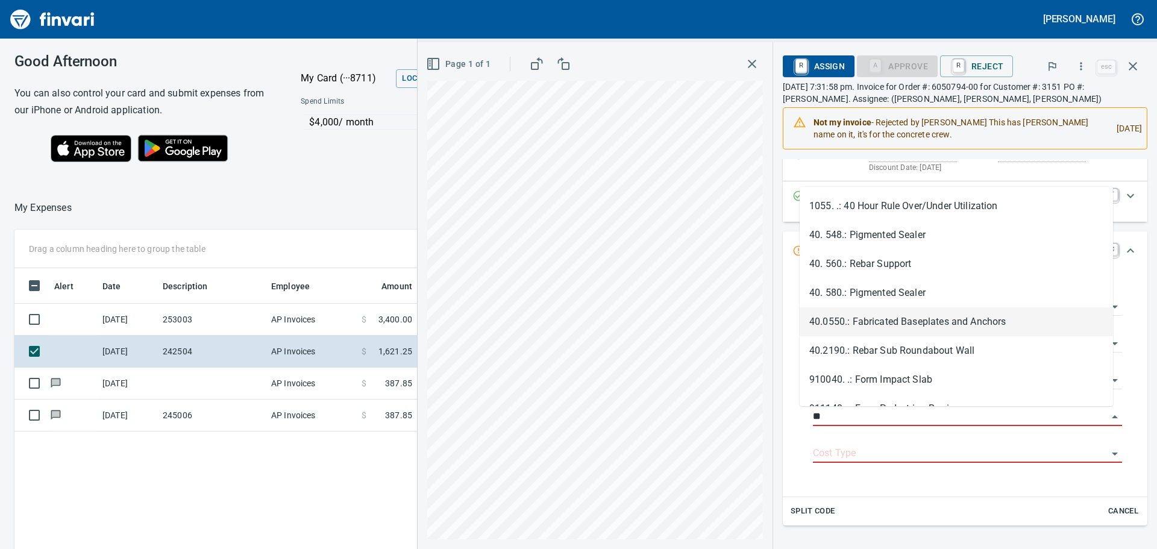
click at [928, 320] on li "40.0550.: Fabricated Baseplates and Anchors" at bounding box center [956, 321] width 313 height 29
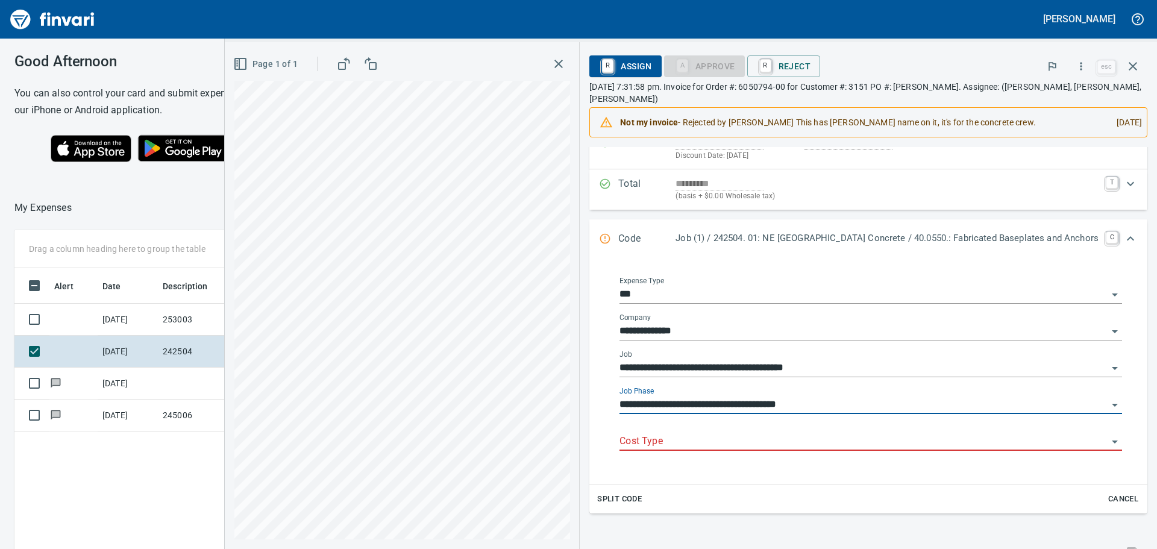
type input "**********"
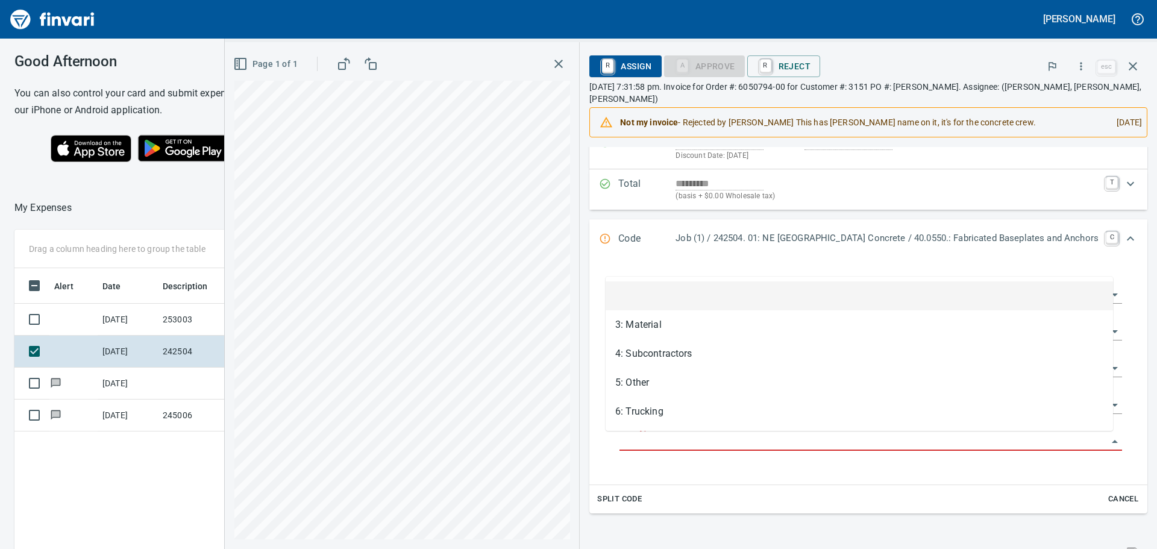
click at [655, 438] on input "Cost Type" at bounding box center [864, 441] width 488 height 17
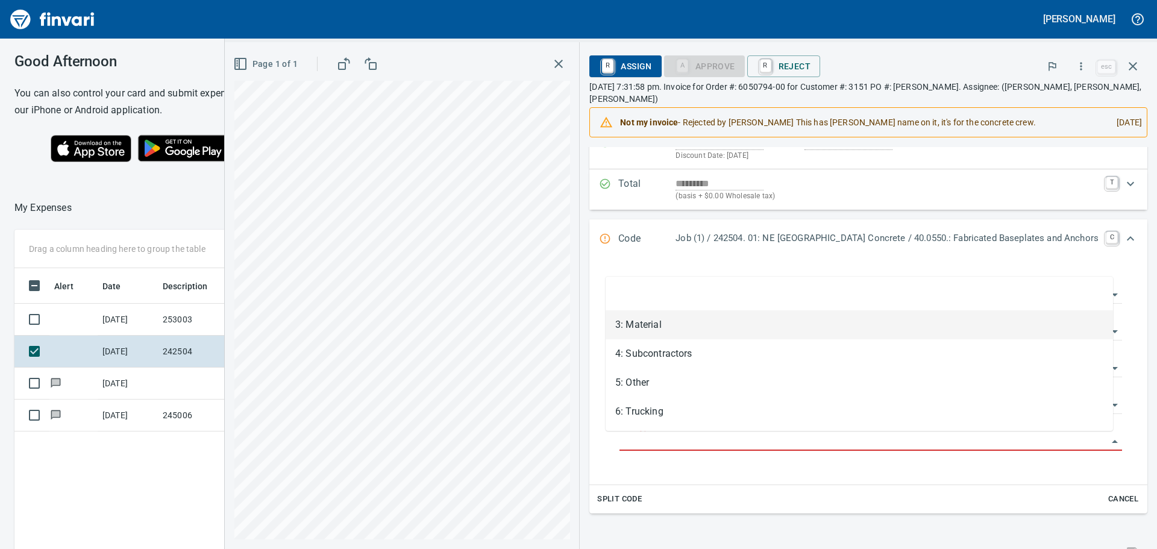
click at [656, 319] on li "3: Material" at bounding box center [860, 324] width 508 height 29
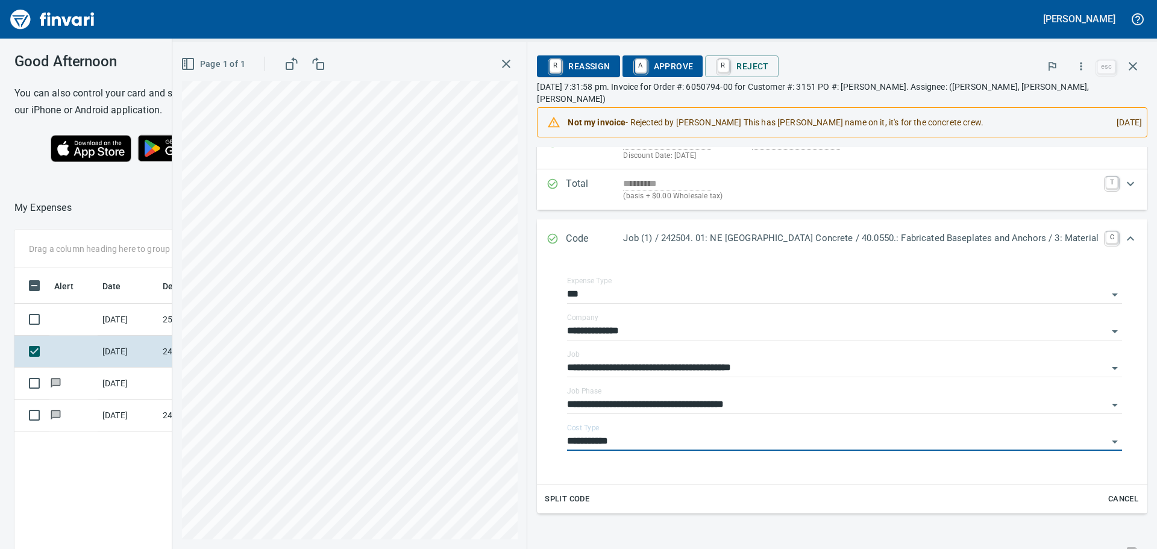
type input "**********"
click at [667, 64] on span "A Approve" at bounding box center [662, 66] width 61 height 20
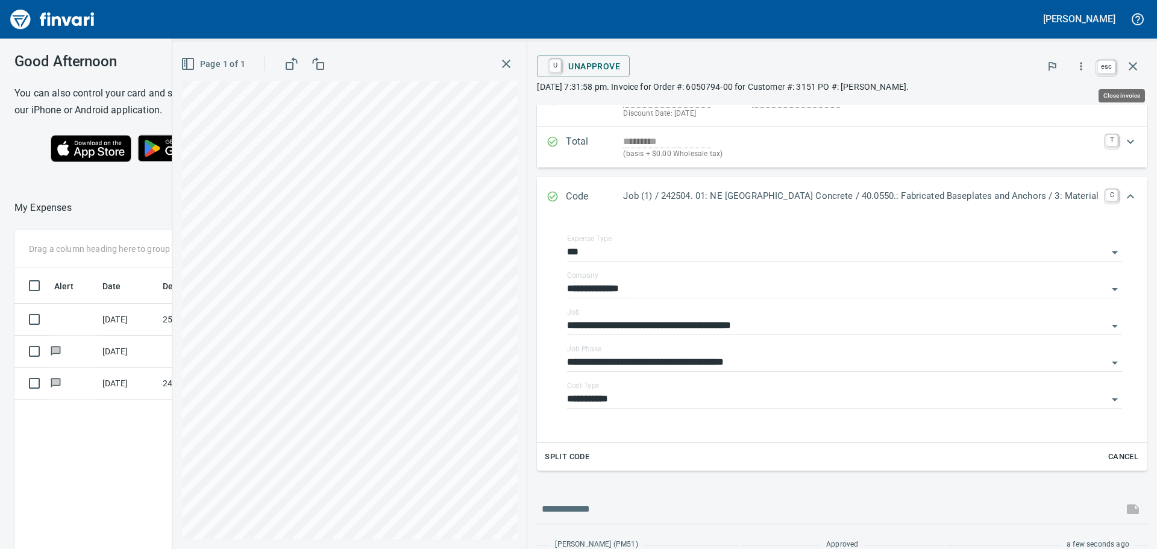
click at [1134, 60] on icon "button" at bounding box center [1133, 66] width 14 height 14
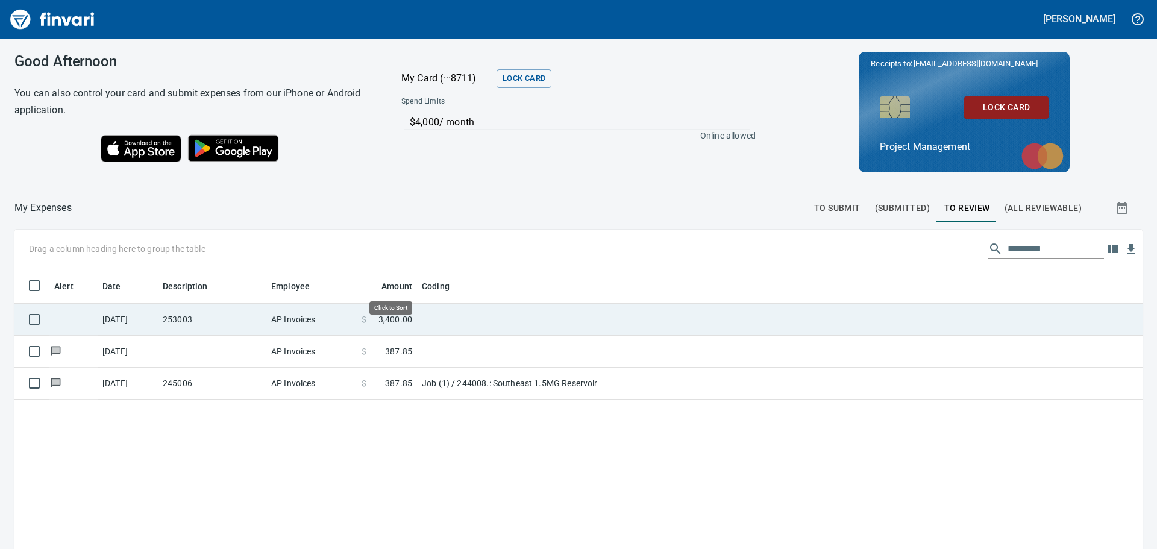
scroll to position [407, 1110]
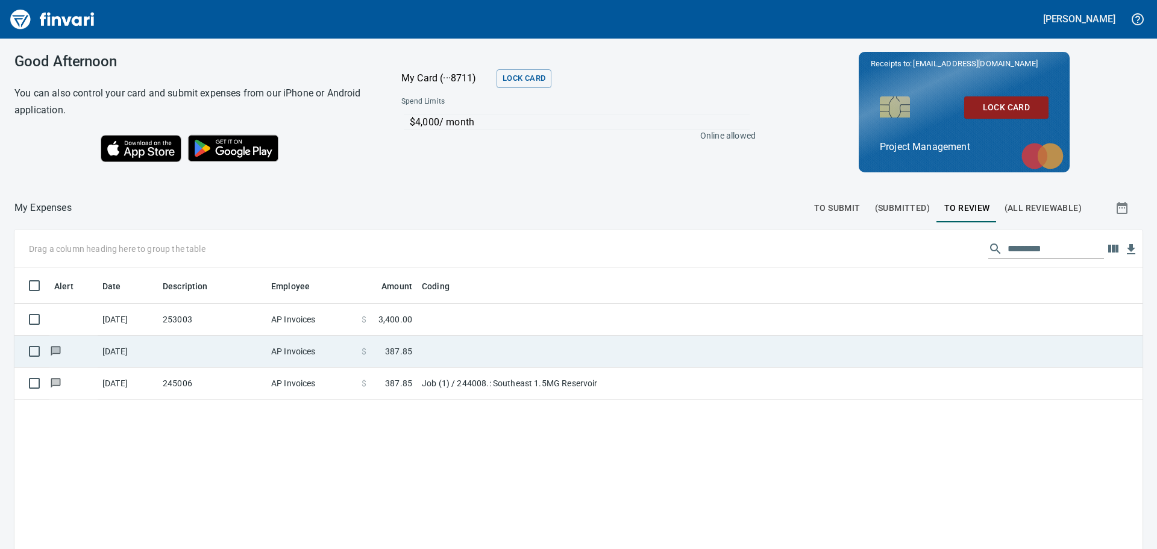
click at [244, 351] on td at bounding box center [212, 352] width 108 height 32
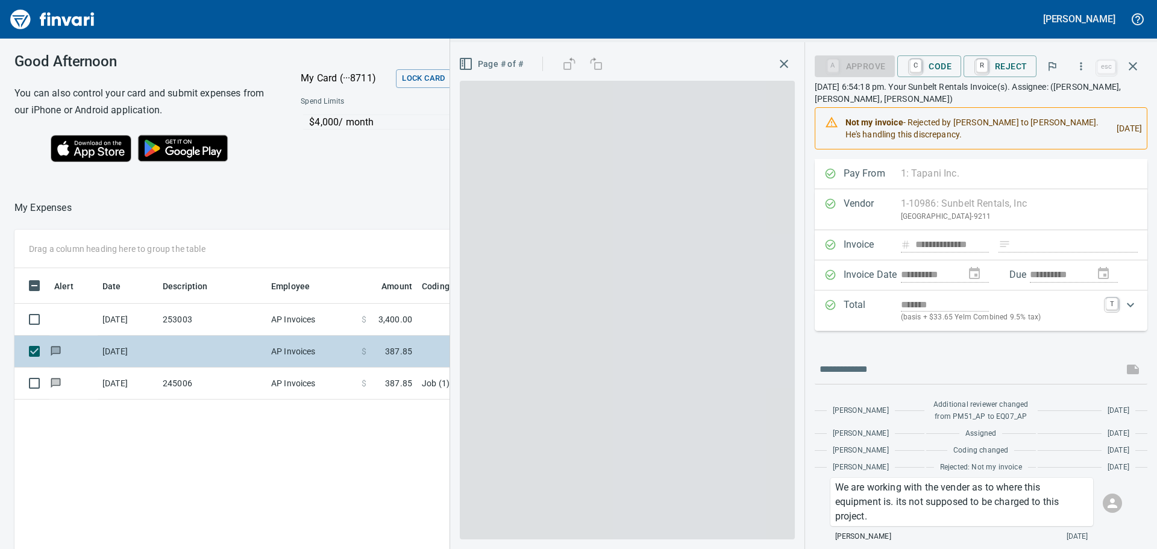
scroll to position [407, 809]
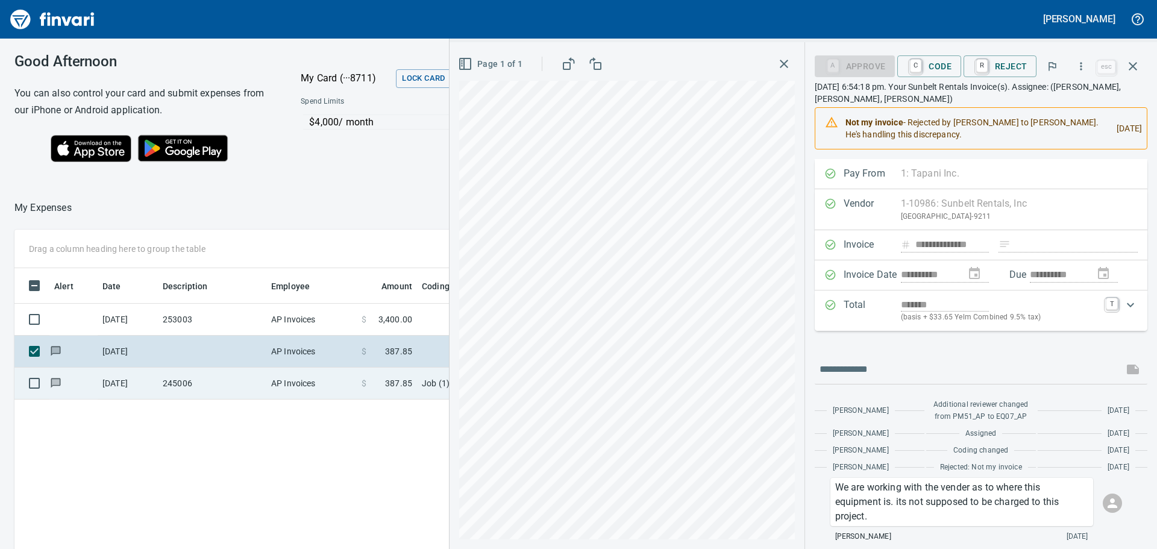
click at [242, 376] on td "245006" at bounding box center [212, 384] width 108 height 32
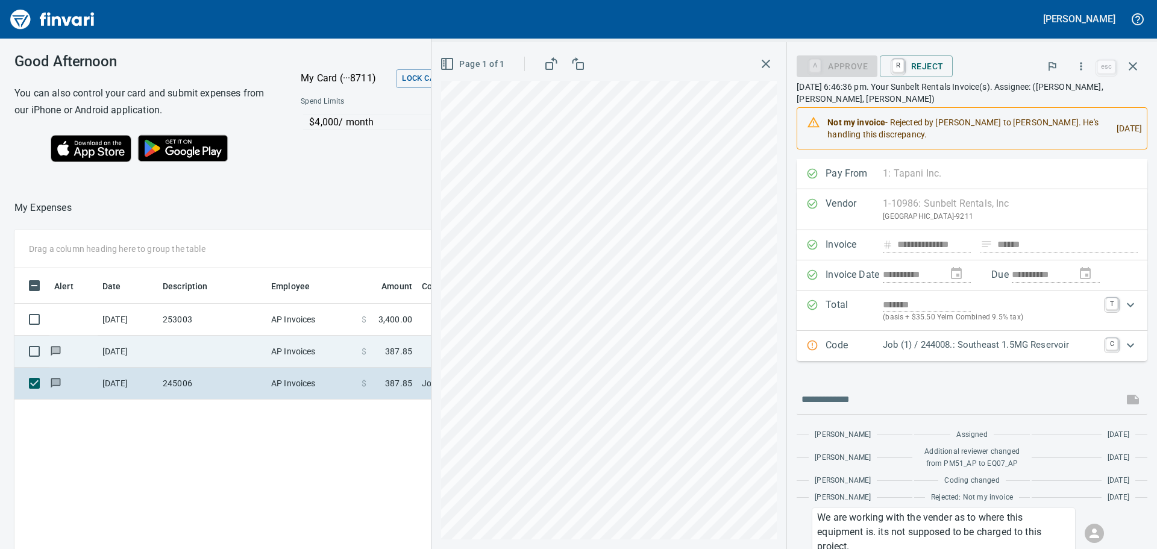
click at [227, 348] on td at bounding box center [212, 352] width 108 height 32
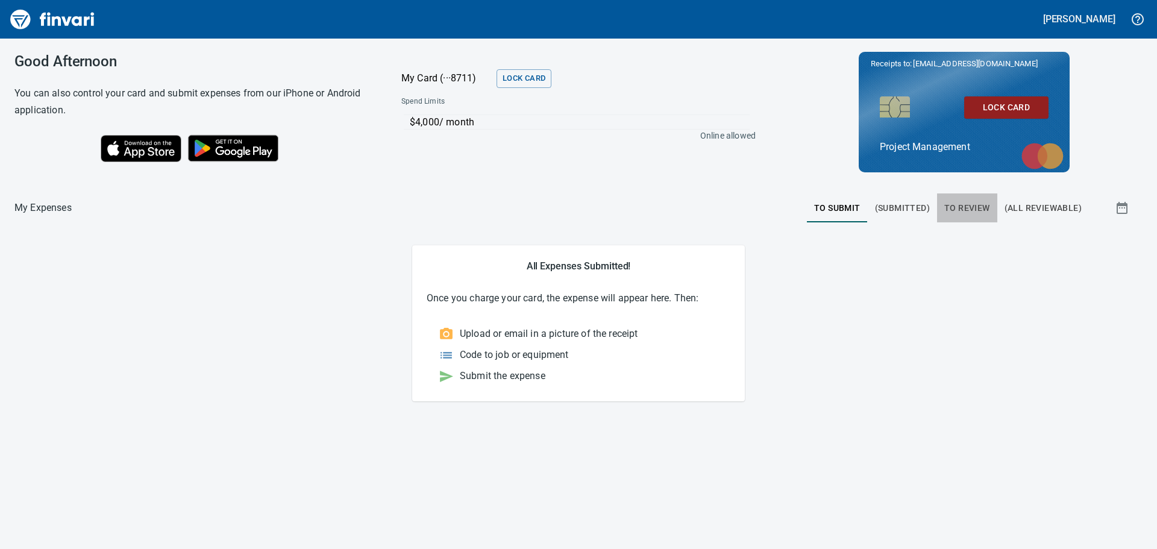
click at [970, 204] on span "To Review" at bounding box center [968, 208] width 46 height 15
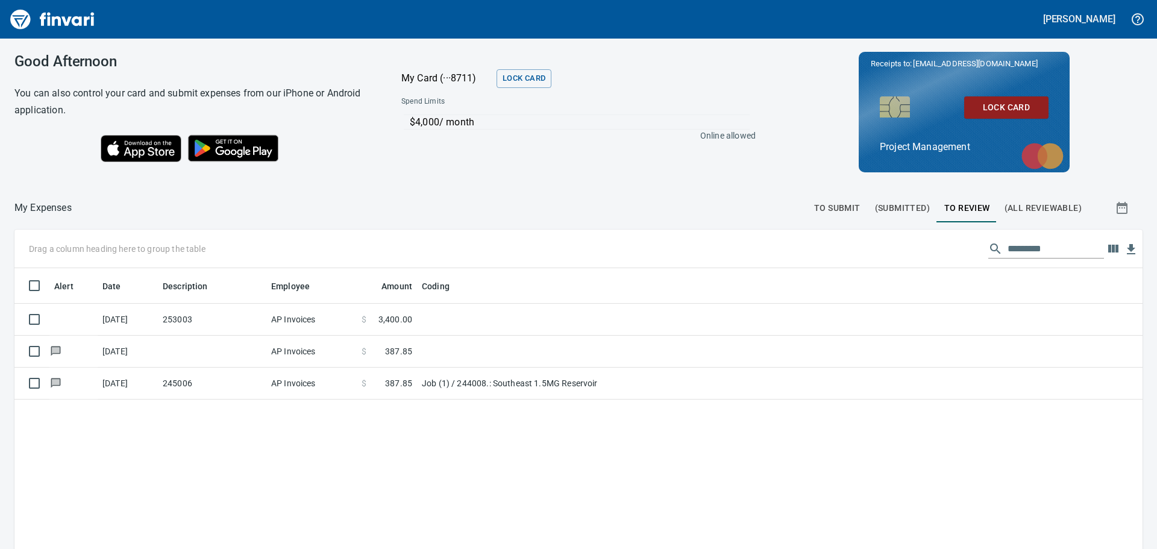
scroll to position [407, 1110]
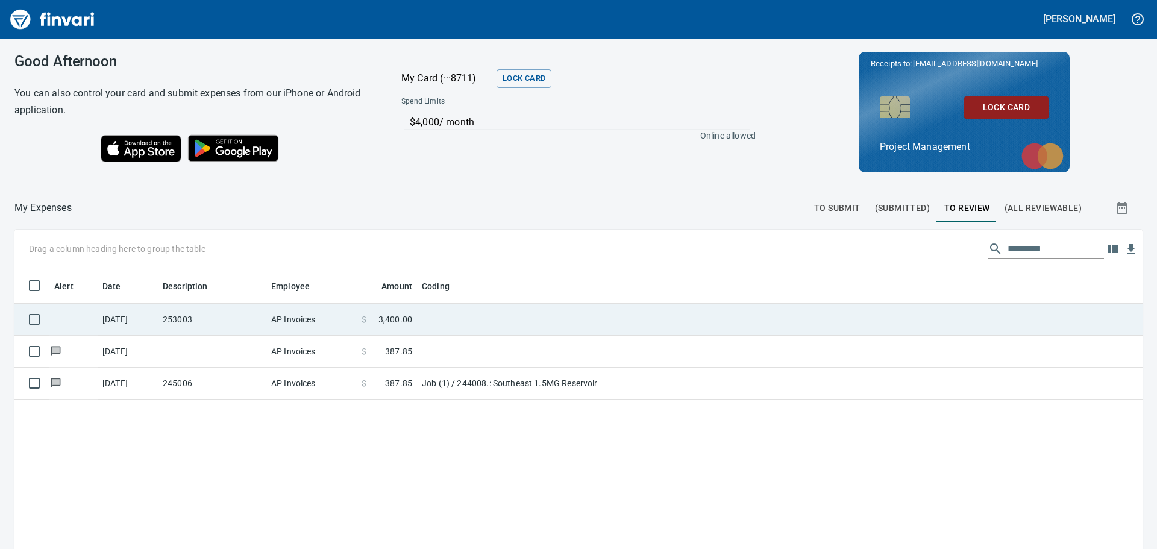
click at [240, 318] on td "253003" at bounding box center [212, 320] width 108 height 32
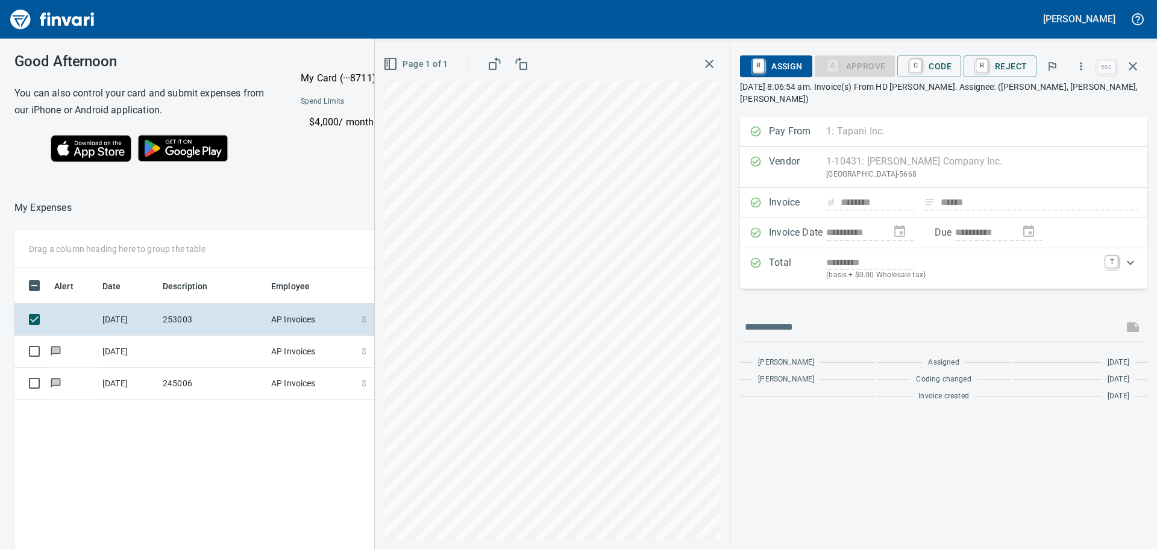
scroll to position [407, 809]
click at [1084, 66] on icon "button" at bounding box center [1081, 66] width 12 height 12
click at [1008, 97] on icon at bounding box center [1009, 101] width 8 height 10
